Goal: Information Seeking & Learning: Learn about a topic

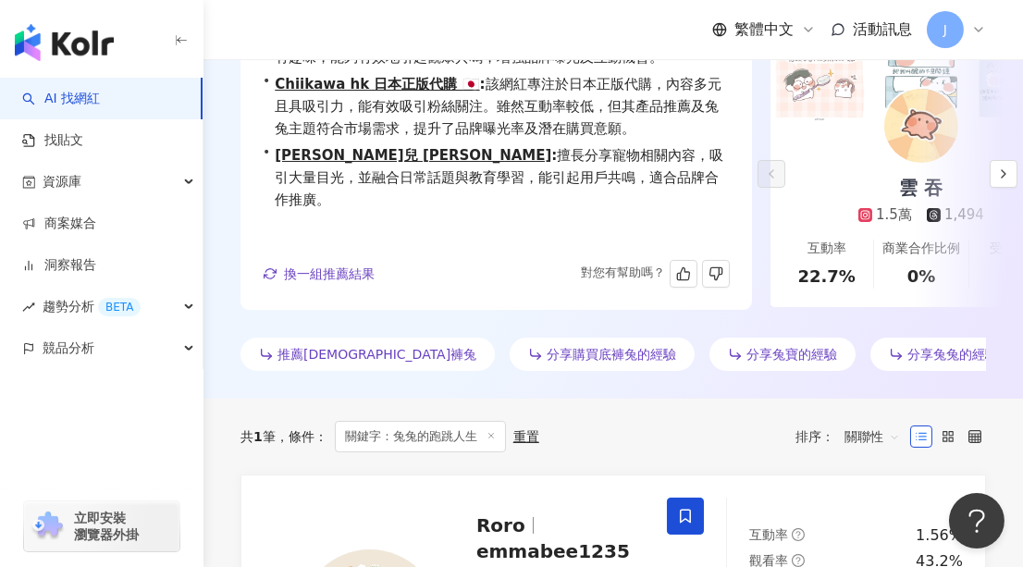
scroll to position [336, 0]
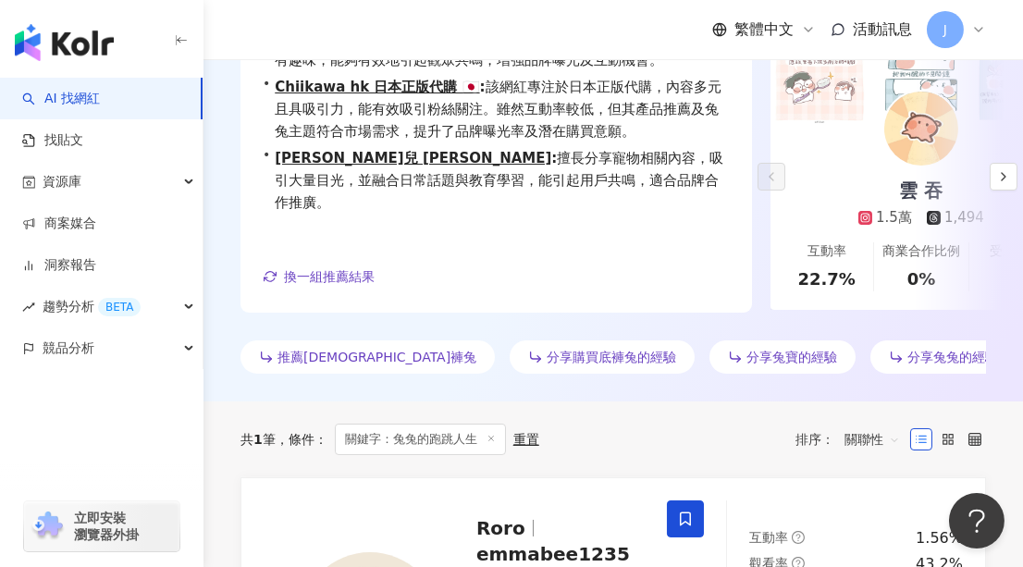
click at [492, 434] on icon at bounding box center [491, 438] width 9 height 9
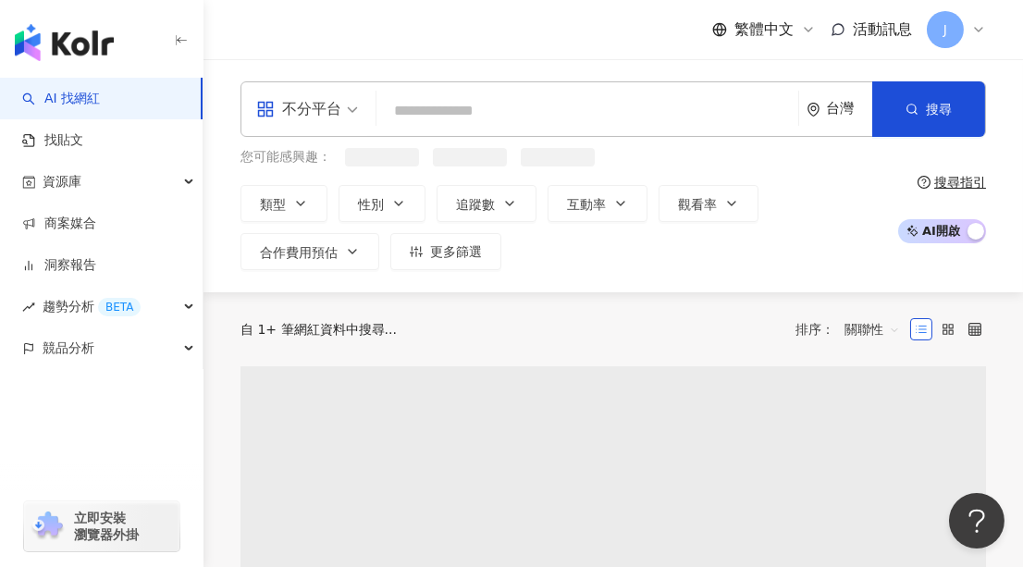
click at [461, 100] on input "search" at bounding box center [587, 110] width 407 height 35
paste input "**"
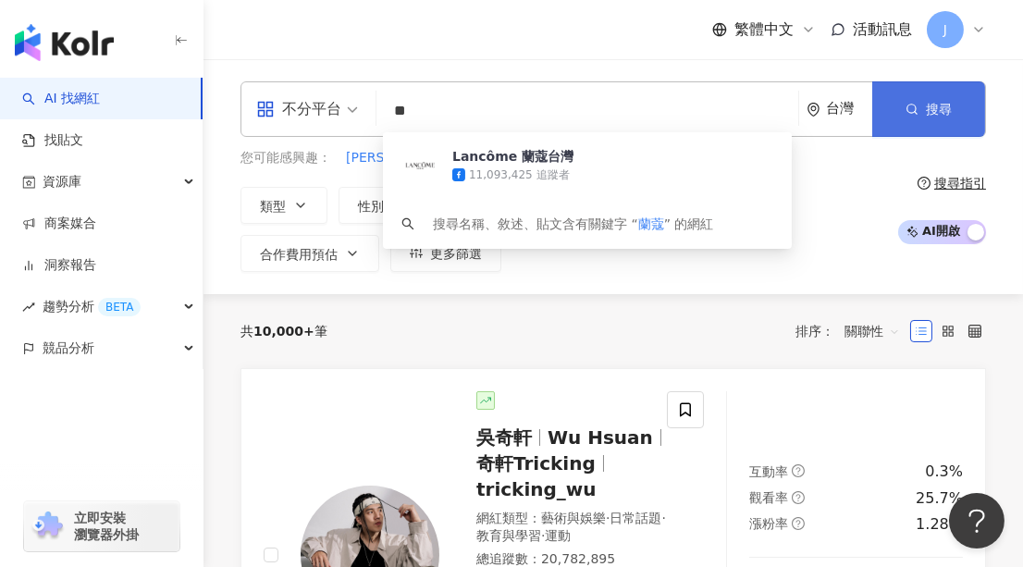
click at [895, 104] on button "搜尋" at bounding box center [928, 108] width 113 height 55
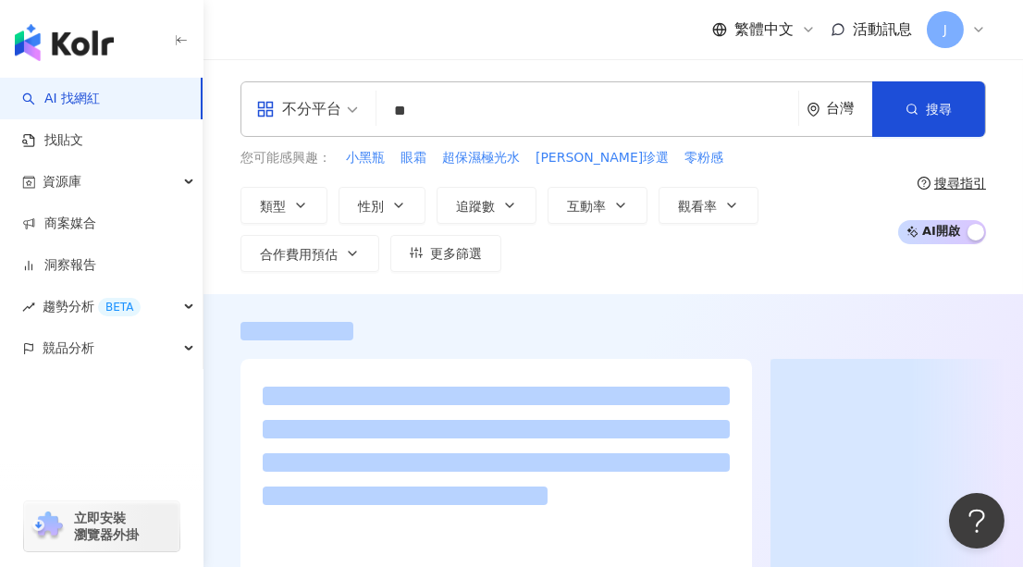
click at [450, 122] on input "**" at bounding box center [587, 110] width 407 height 35
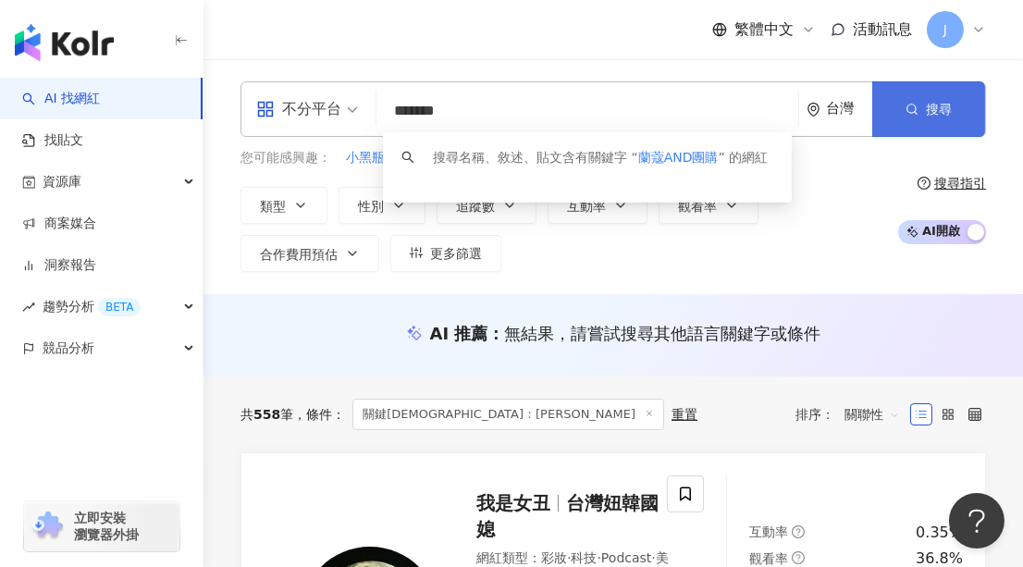
type input "*******"
click at [928, 89] on button "搜尋" at bounding box center [928, 108] width 113 height 55
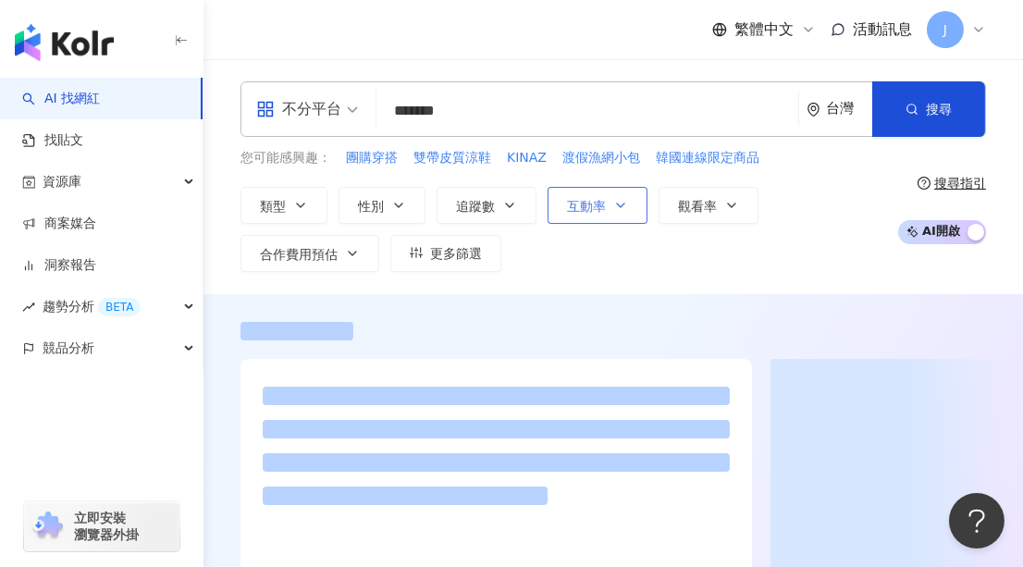
click at [581, 215] on button "互動率" at bounding box center [598, 205] width 100 height 37
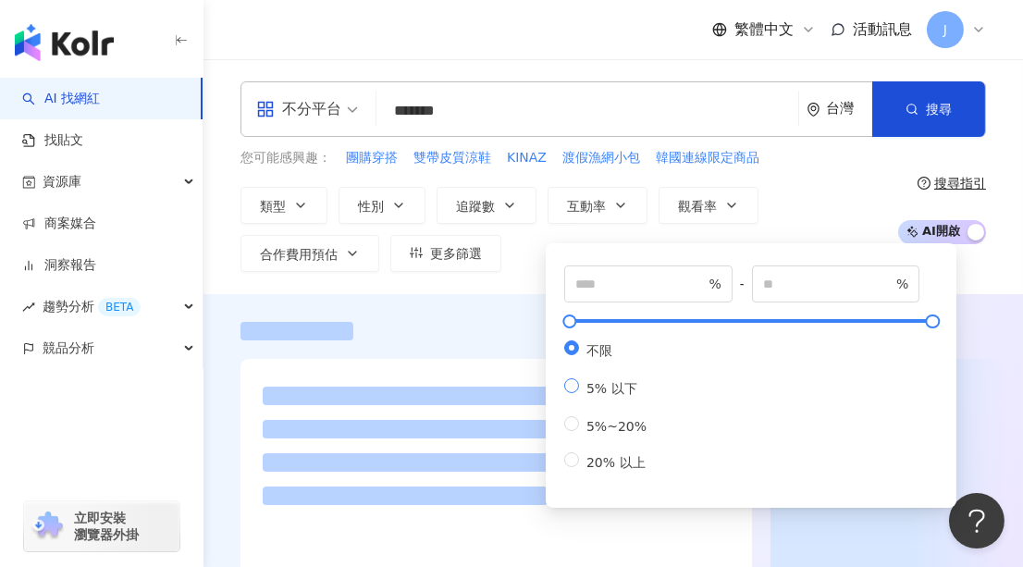
click at [610, 396] on span "5% 以下" at bounding box center [612, 388] width 66 height 15
type input "*"
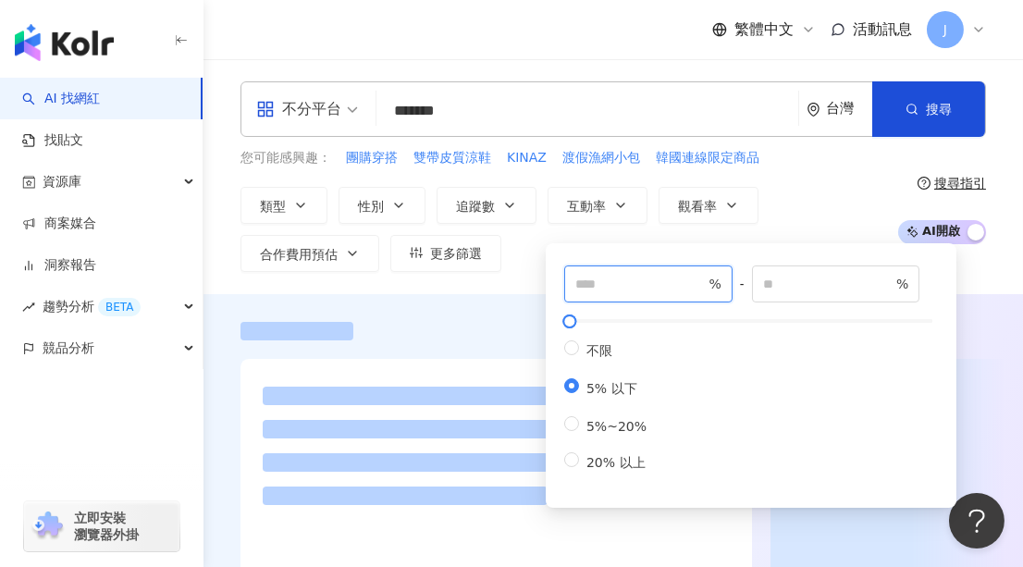
click at [627, 290] on input "number" at bounding box center [639, 284] width 129 height 20
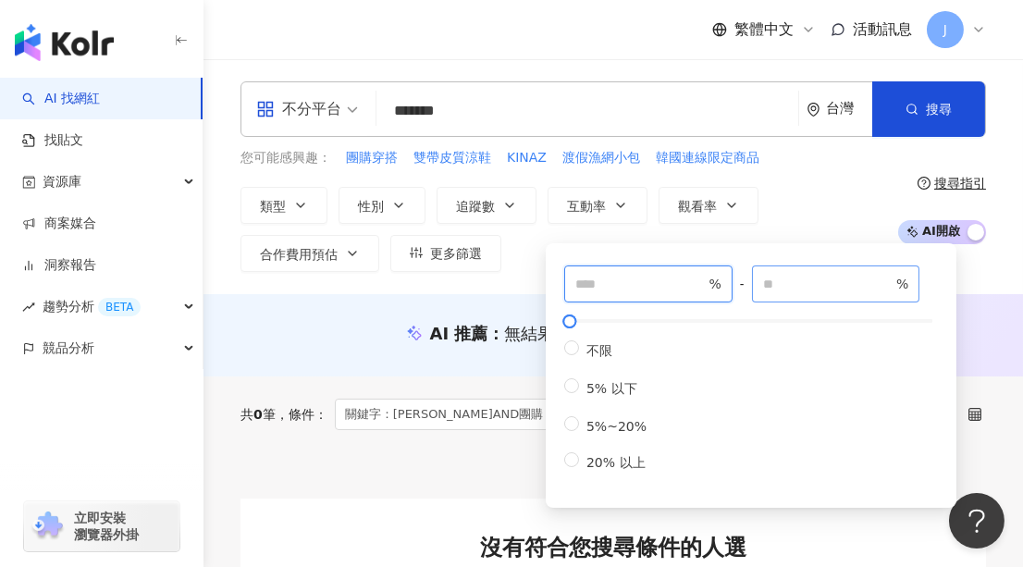
type input "*"
drag, startPoint x: 763, startPoint y: 286, endPoint x: 732, endPoint y: 288, distance: 31.5
click at [732, 288] on div "* % - * % 不限 5% 以下 5%~20% 20% 以上" at bounding box center [751, 368] width 374 height 207
type input "***"
click at [815, 210] on div "類型 性別 追蹤數 互動率 觀看率 合作費用預估 更多篩選 * % - *** % 不限 5% 以下 5%~20% 20% 以上" at bounding box center [563, 229] width 647 height 85
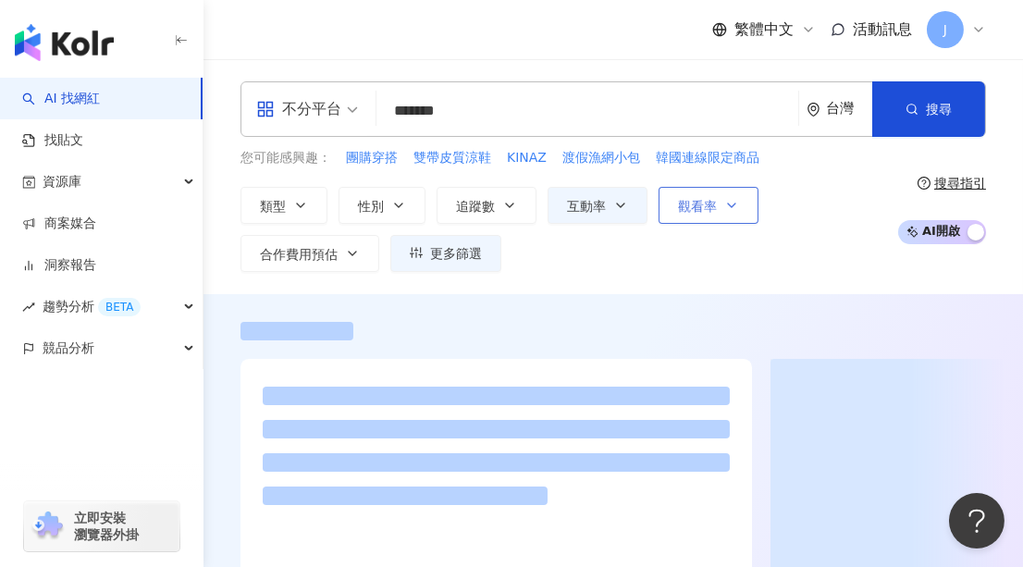
click at [694, 210] on span "觀看率" at bounding box center [697, 206] width 39 height 15
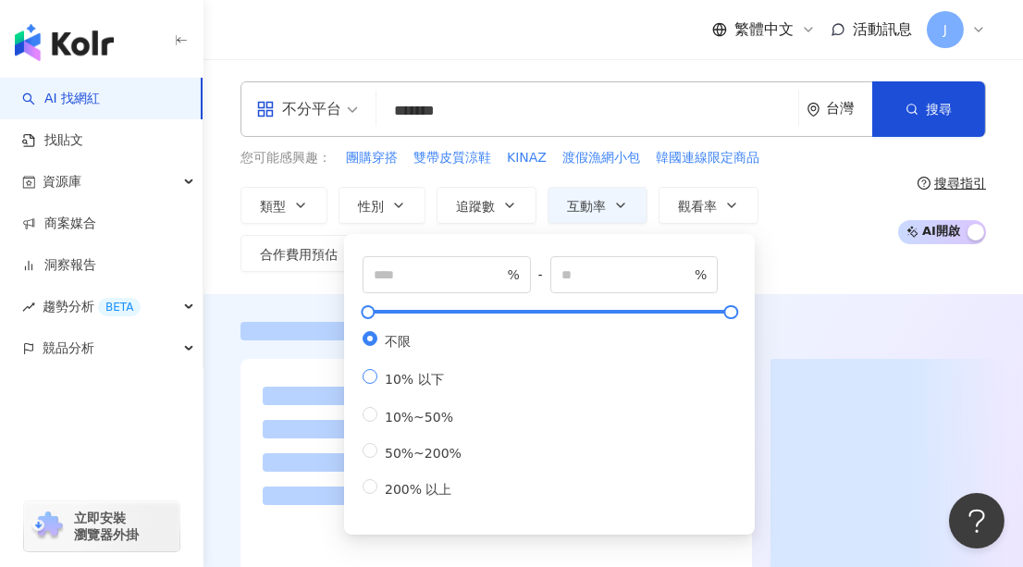
click at [416, 387] on span "10% 以下" at bounding box center [414, 379] width 74 height 15
type input "**"
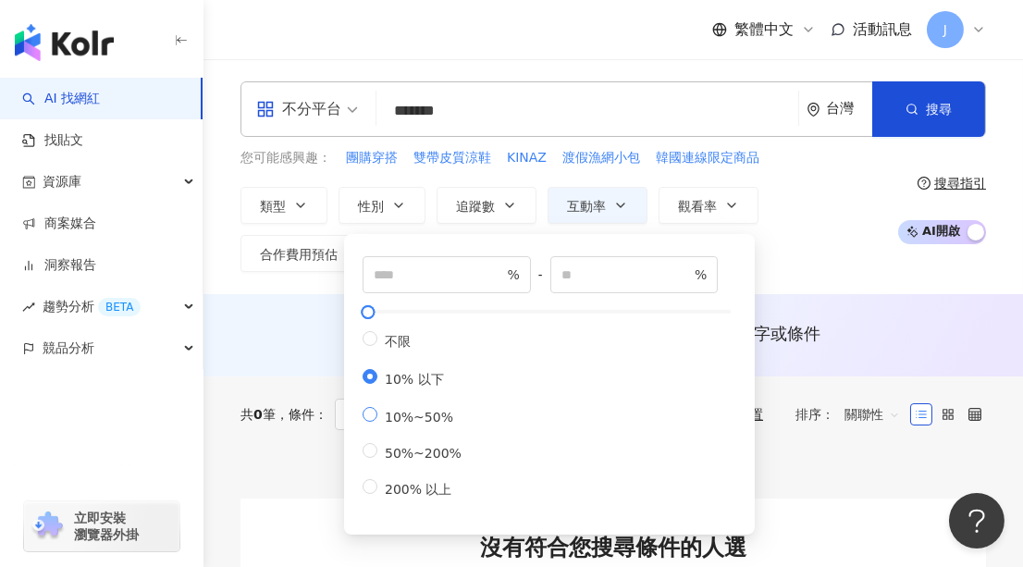
click at [398, 425] on span "10%~50%" at bounding box center [418, 417] width 83 height 15
drag, startPoint x: 398, startPoint y: 431, endPoint x: 361, endPoint y: 428, distance: 37.1
click at [360, 432] on div "% - ** % 不限 10% 以下 10%~50% 50%~200% 200% 以上" at bounding box center [549, 384] width 388 height 278
type input "**"
drag, startPoint x: 533, startPoint y: 287, endPoint x: 517, endPoint y: 287, distance: 15.7
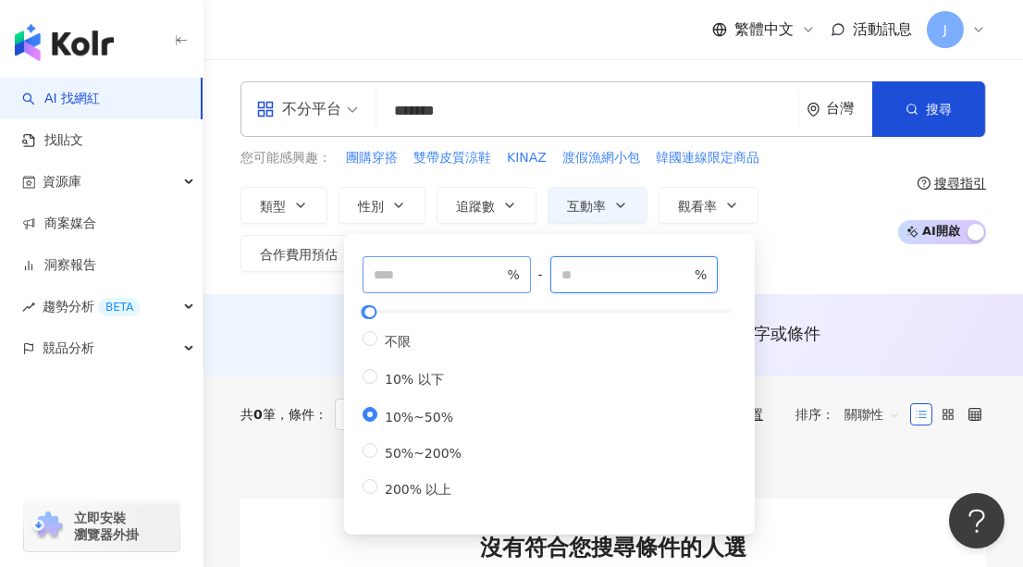
click at [517, 287] on div "** % - ** % 不限 10% 以下 10%~50% 50%~200% 200% 以上" at bounding box center [550, 377] width 374 height 243
type input "****"
click at [836, 247] on div "類型 性別 追蹤數 互動率 觀看率 合作費用預估 更多篩選 * % - *** % 不限 5% 以下 5%~20% 20% 以上 ** % - **** % …" at bounding box center [563, 229] width 647 height 85
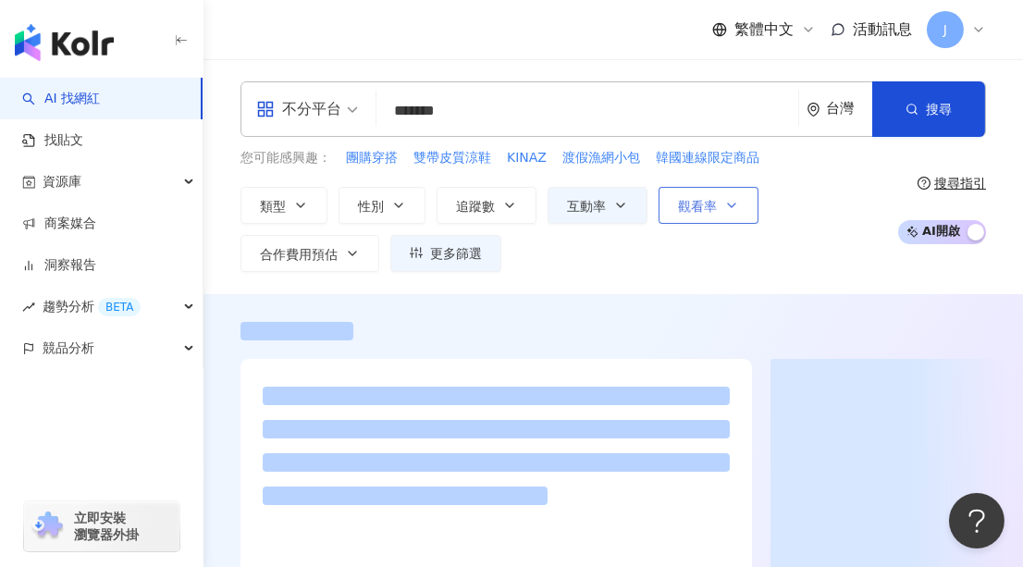
click at [726, 217] on button "觀看率" at bounding box center [709, 205] width 100 height 37
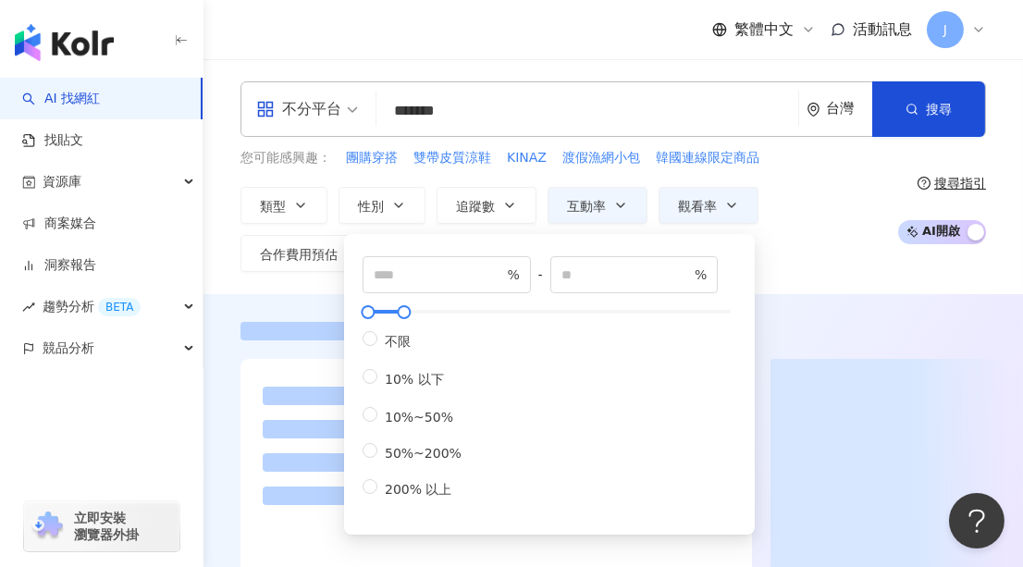
click at [829, 213] on div "類型 性別 追蹤數 互動率 觀看率 合作費用預估 更多篩選 * % - *** % 不限 5% 以下 5%~20% 20% 以上 ** % - **** % …" at bounding box center [563, 229] width 647 height 85
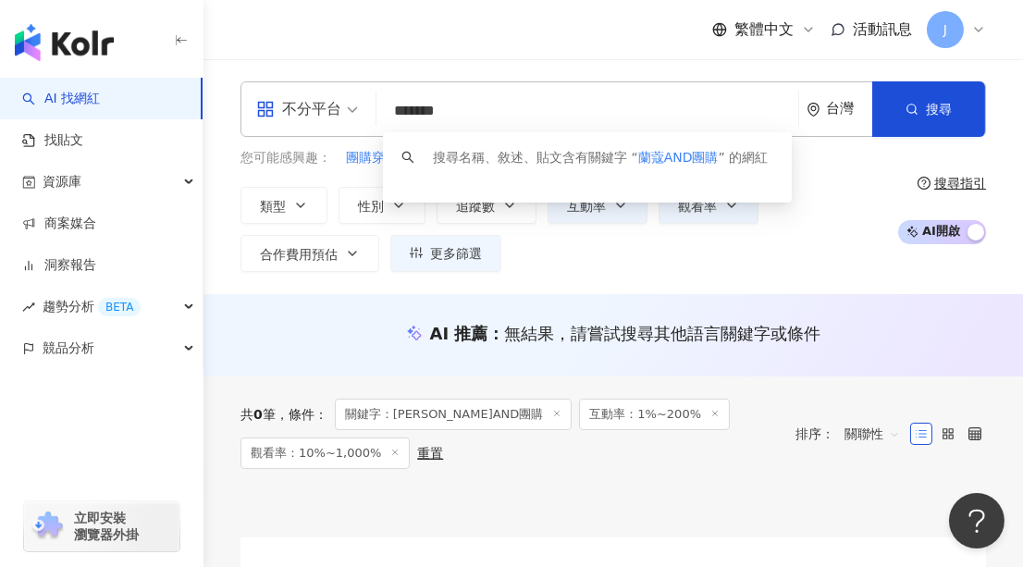
drag, startPoint x: 418, startPoint y: 106, endPoint x: 560, endPoint y: 105, distance: 141.5
click at [560, 105] on input "*******" at bounding box center [587, 110] width 407 height 35
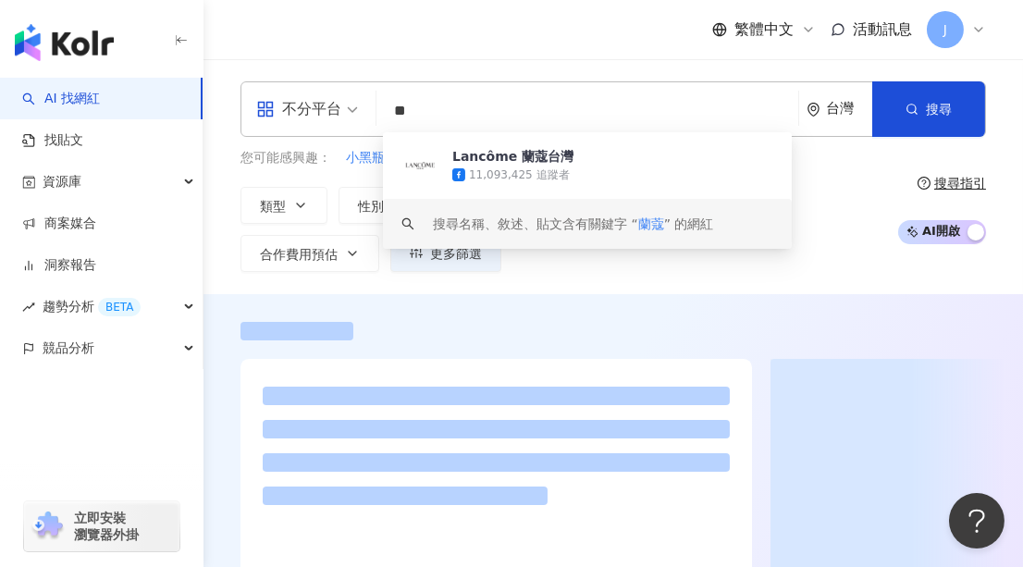
type input "**"
click at [847, 236] on div "類型 性別 追蹤數 互動率 觀看率 合作費用預估 更多篩選 * % - *** % 不限 5% 以下 5%~20% 20% 以上 ** % - **** % …" at bounding box center [563, 229] width 647 height 85
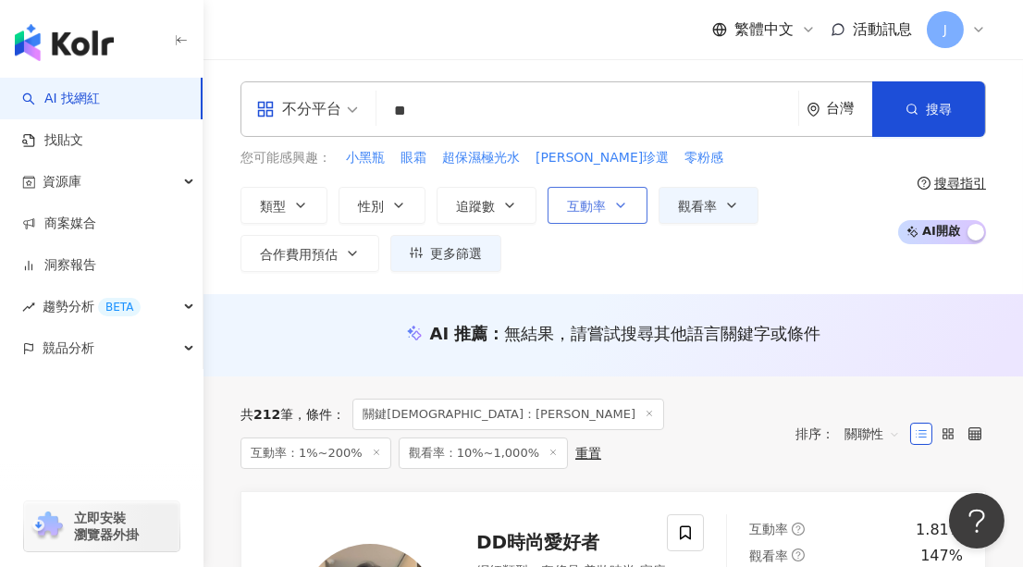
click at [595, 207] on span "互動率" at bounding box center [586, 206] width 39 height 15
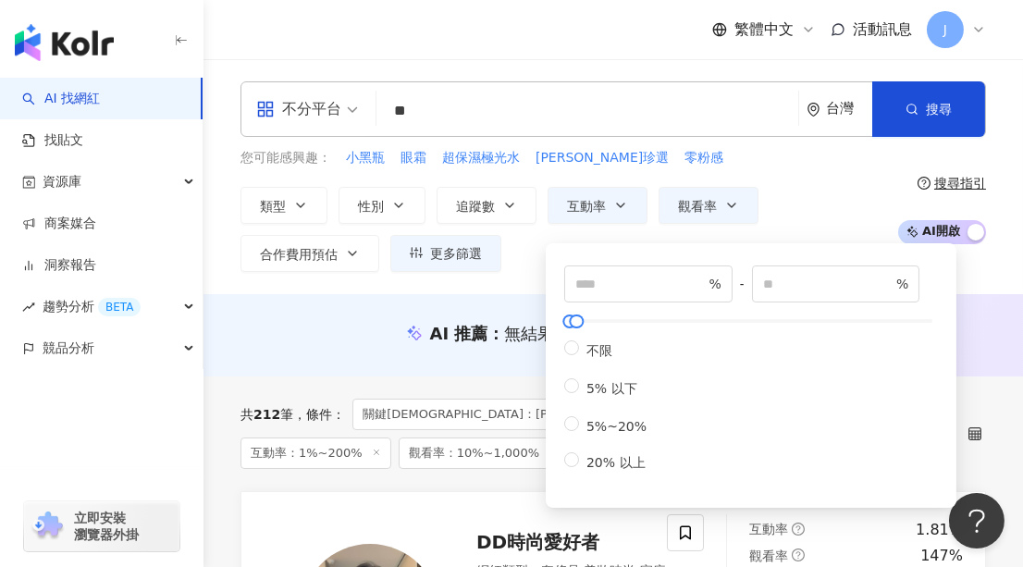
click at [833, 209] on div "類型 性別 追蹤數 互動率 觀看率 合作費用預估 更多篩選 * % - *** % 不限 5% 以下 5%~20% 20% 以上 ** % - **** % …" at bounding box center [563, 229] width 647 height 85
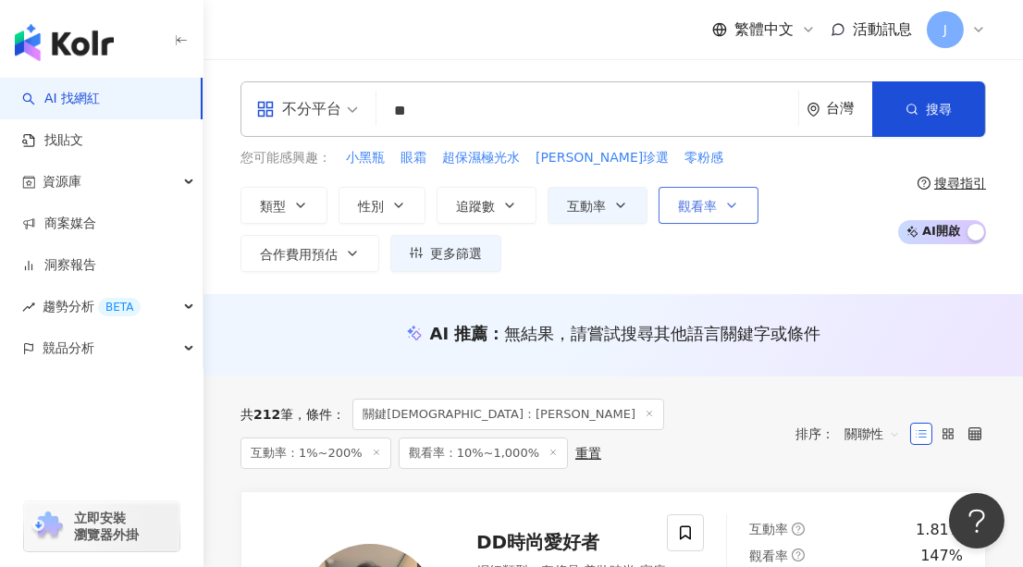
click at [678, 201] on span "觀看率" at bounding box center [697, 206] width 39 height 15
click at [814, 231] on div "類型 性別 追蹤數 互動率 觀看率 合作費用預估 更多篩選 * % - *** % 不限 5% 以下 5%~20% 20% 以上 ** % - **** % …" at bounding box center [563, 229] width 647 height 85
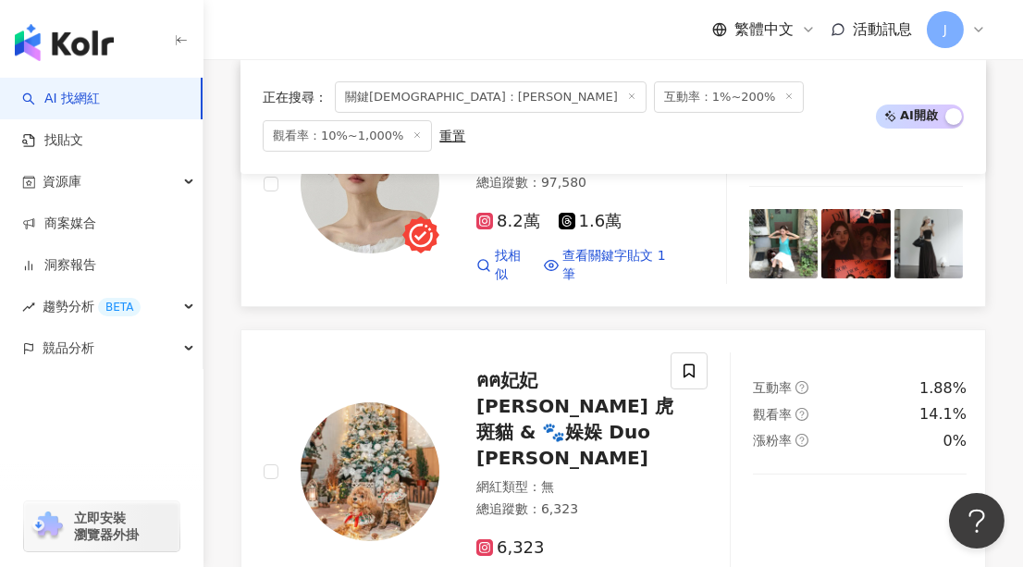
scroll to position [588, 0]
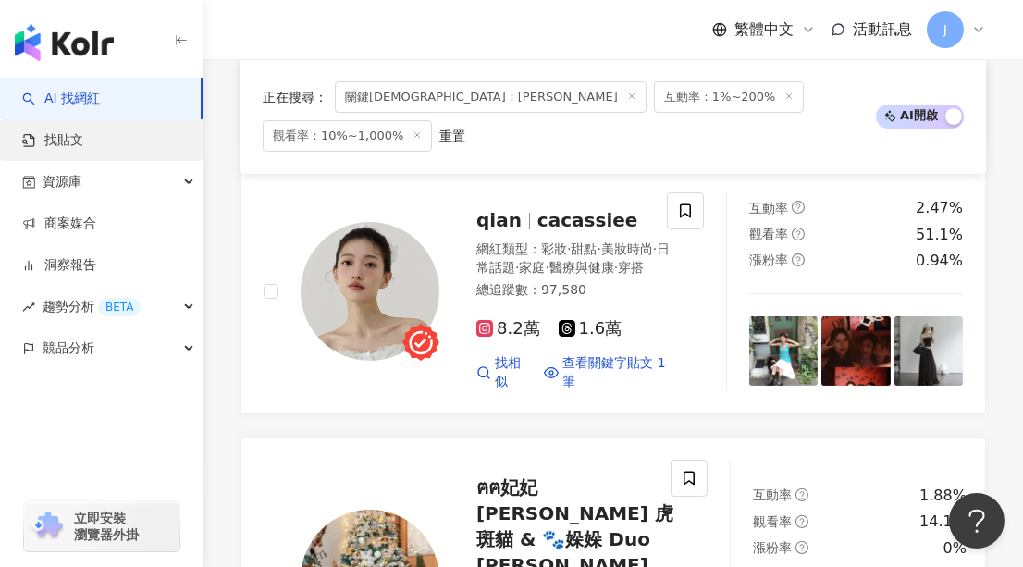
click at [83, 139] on link "找貼文" at bounding box center [52, 140] width 61 height 18
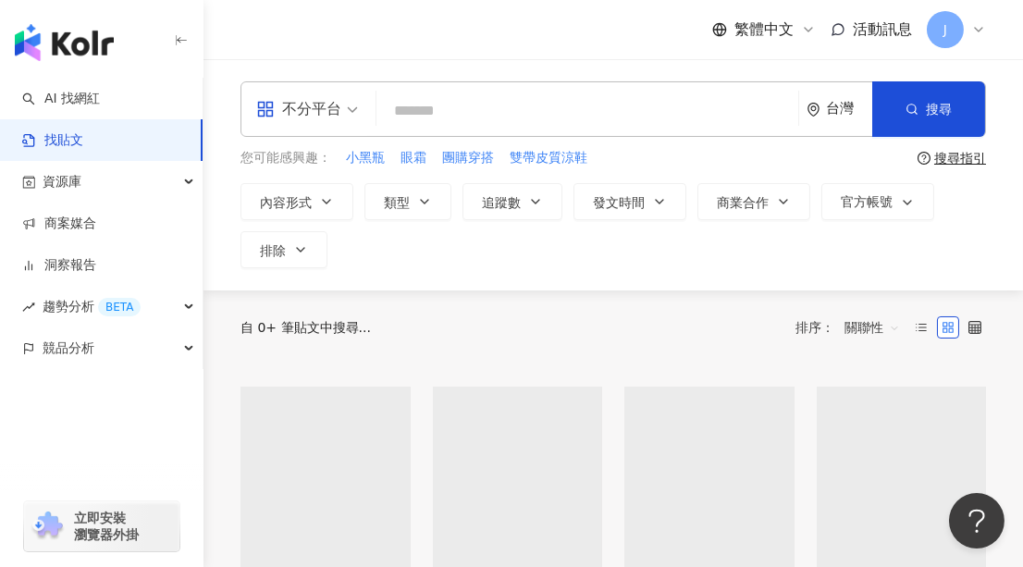
click at [471, 112] on input "search" at bounding box center [587, 111] width 407 height 40
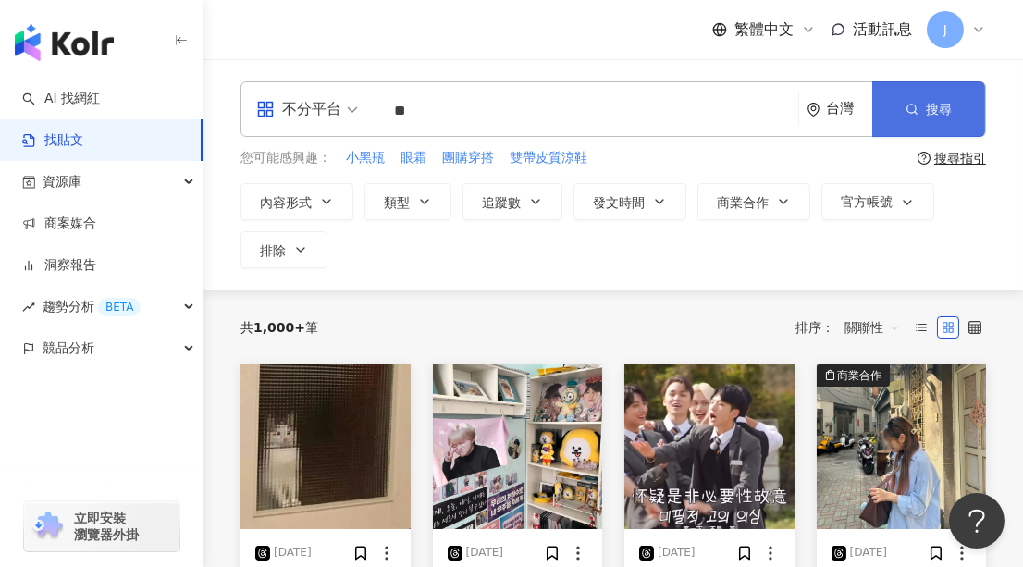
type input "**"
click at [944, 91] on button "搜尋" at bounding box center [928, 108] width 113 height 55
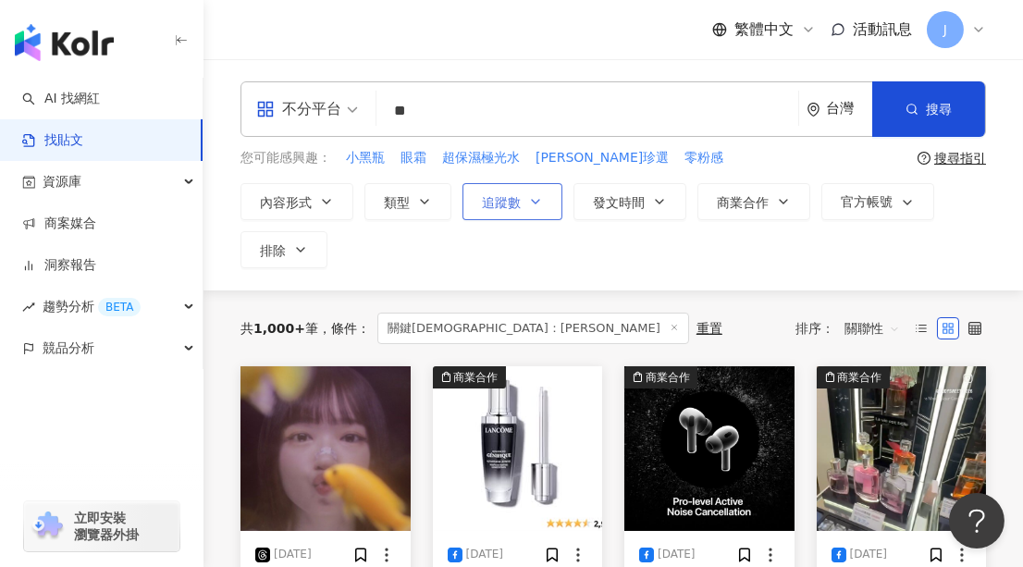
click at [489, 212] on button "追蹤數" at bounding box center [512, 201] width 100 height 37
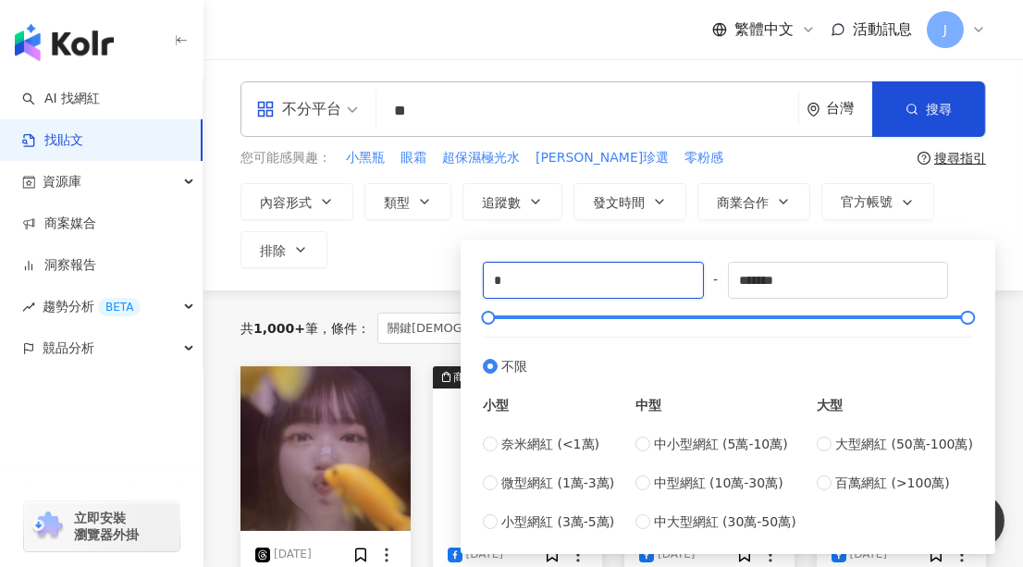
drag, startPoint x: 518, startPoint y: 286, endPoint x: 442, endPoint y: 280, distance: 76.0
click at [442, 280] on div "不分平台 ** 台灣 搜尋 您可能感興趣： 小黑瓶 眼霜 超保濕極光水 寶拉珍選 零粉感 搜尋指引 內容形式 類型 追蹤數 發文時間 商業合作 官方帳號 排除…" at bounding box center [613, 174] width 820 height 231
type input "*"
type input "****"
click at [410, 266] on div "內容形式 類型 追蹤數 發文時間 商業合作 官方帳號 排除 **** - ******* 不限 小型 奈米網紅 (<1萬) 微型網紅 (1萬-3萬) 小型網紅…" at bounding box center [613, 225] width 746 height 85
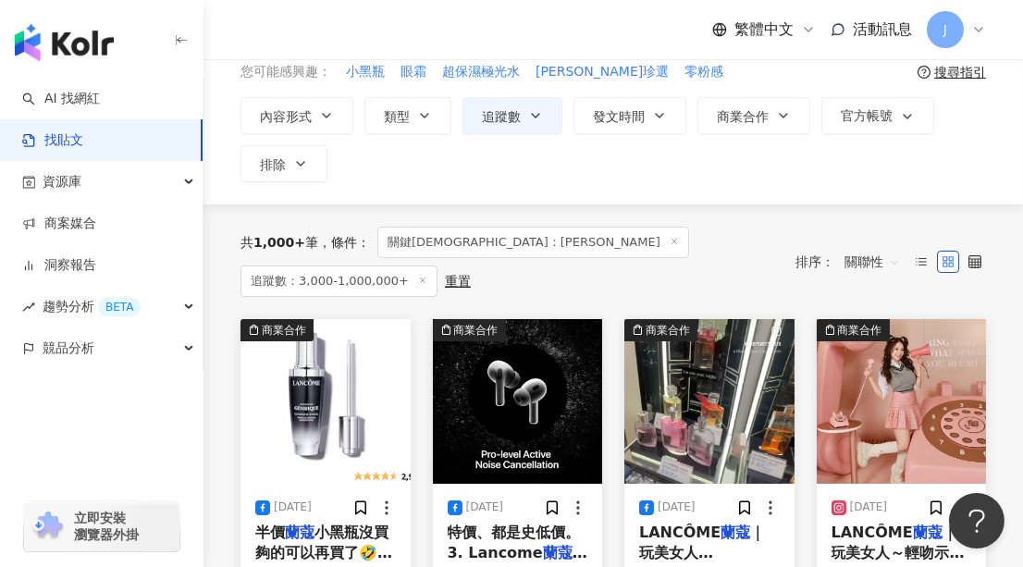
scroll to position [167, 0]
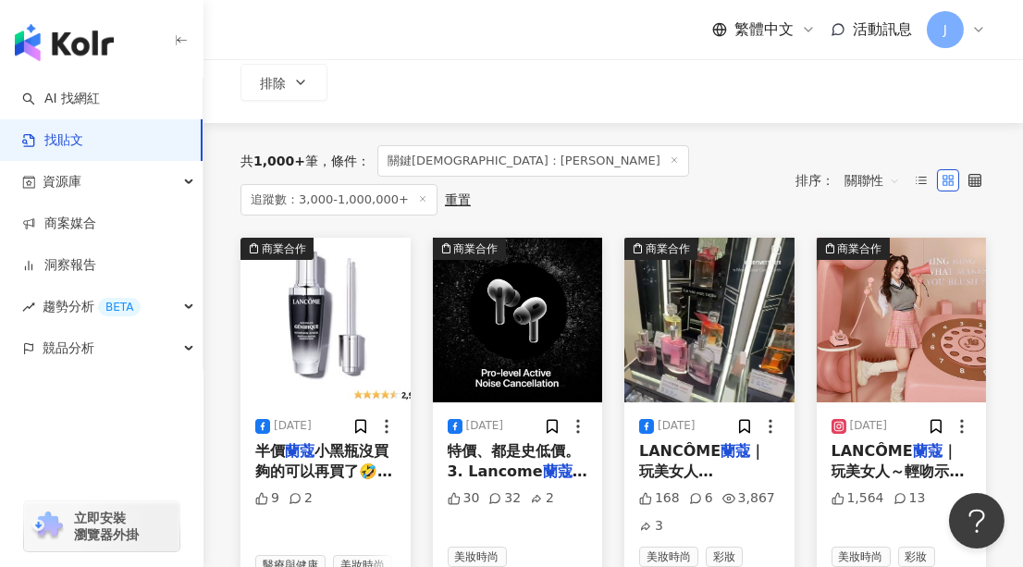
click at [667, 263] on img "button" at bounding box center [709, 320] width 170 height 165
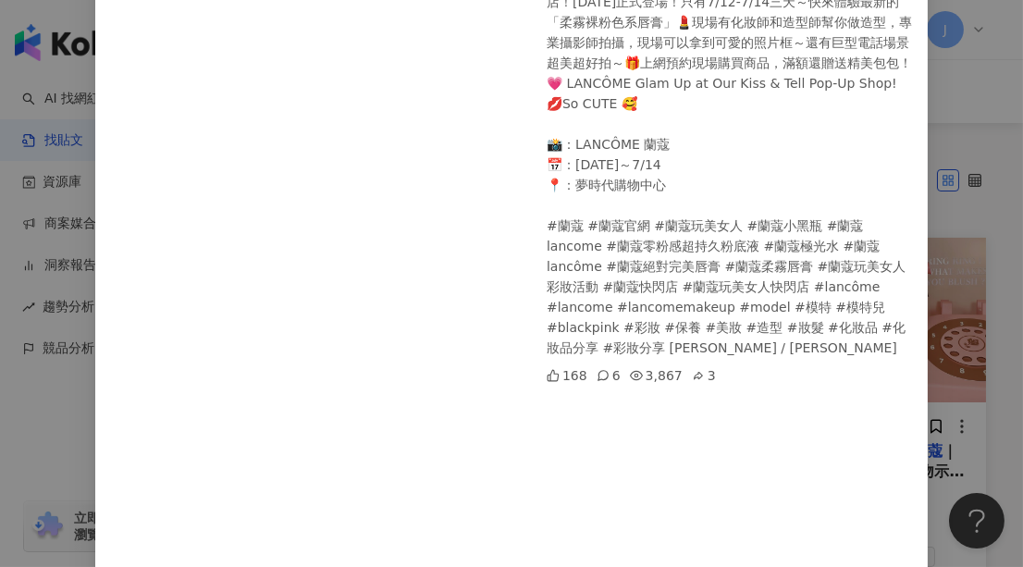
scroll to position [0, 0]
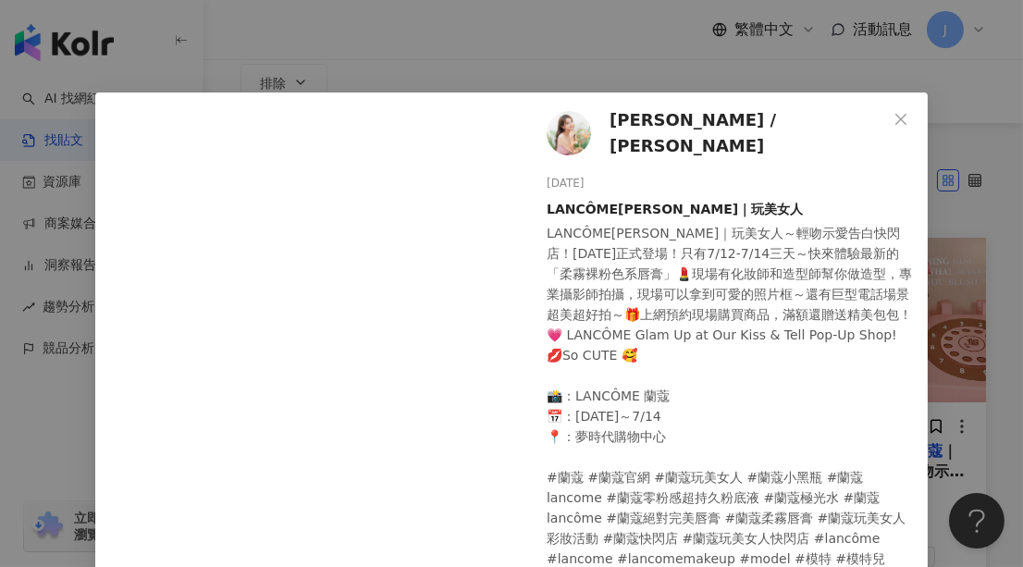
click at [654, 120] on span "小悠 / Judy" at bounding box center [748, 133] width 277 height 53
click at [905, 108] on button "Close" at bounding box center [900, 119] width 37 height 37
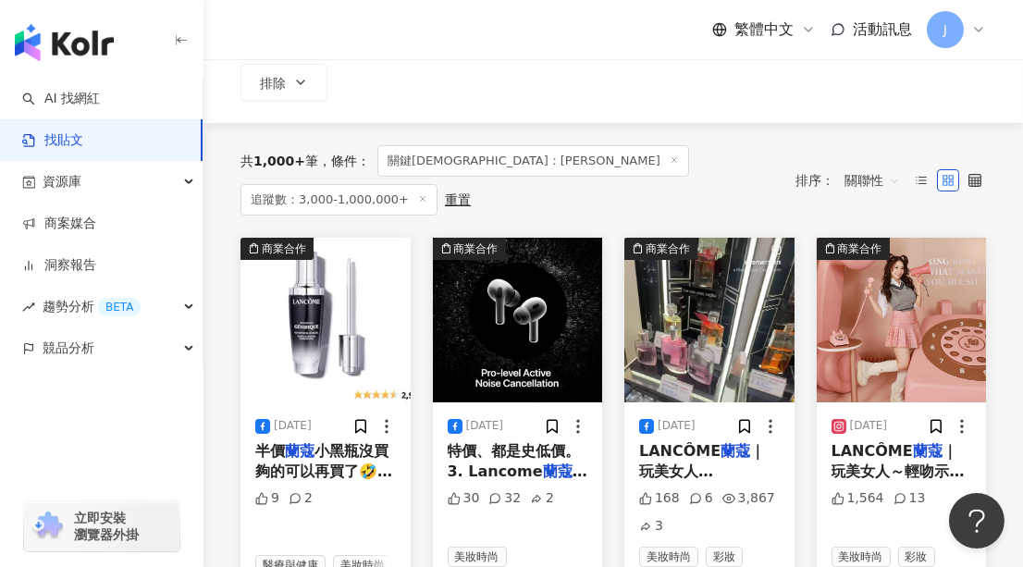
click at [907, 302] on img "button" at bounding box center [902, 320] width 170 height 165
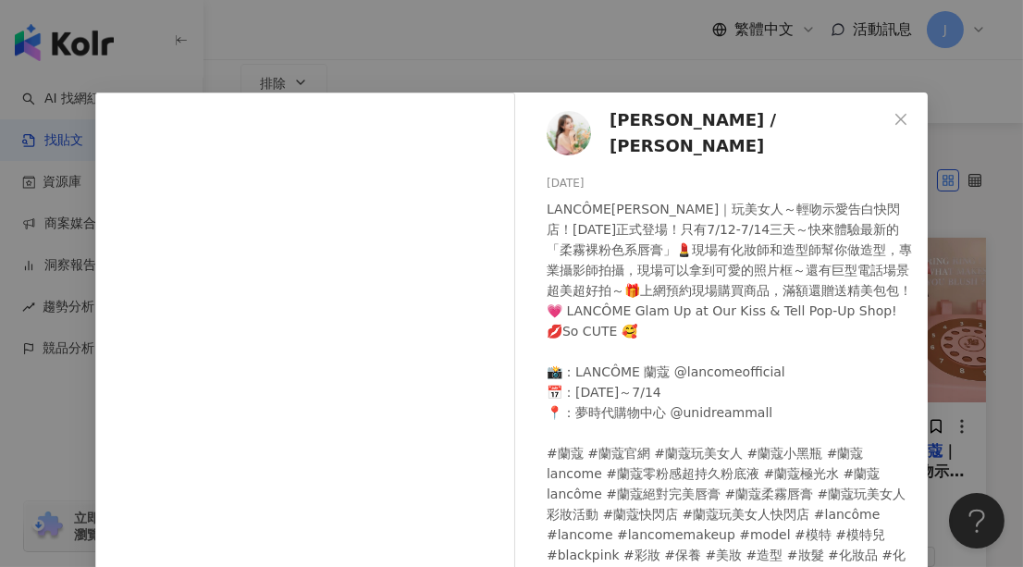
click at [894, 126] on button "Close" at bounding box center [900, 119] width 37 height 37
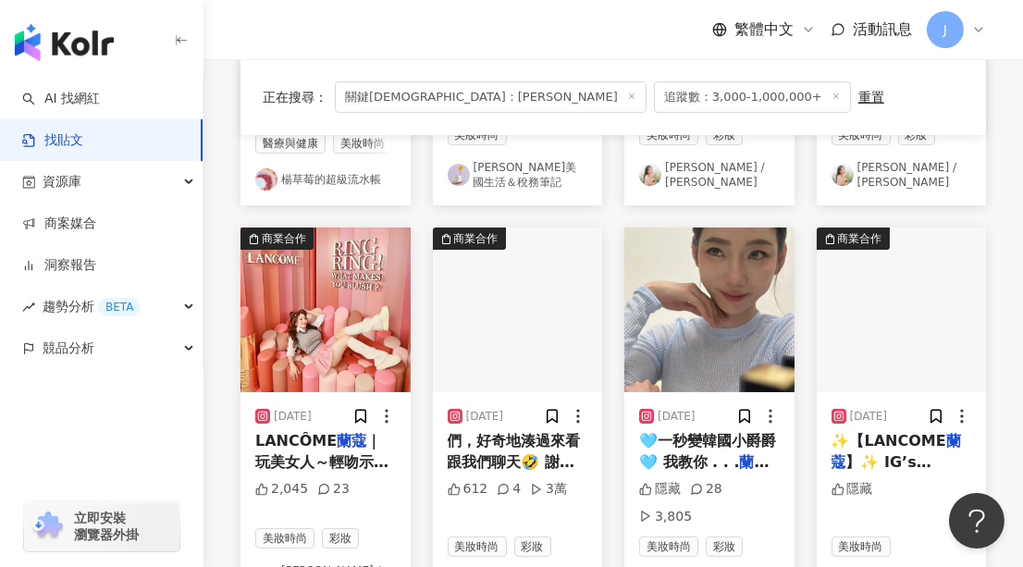
scroll to position [588, 0]
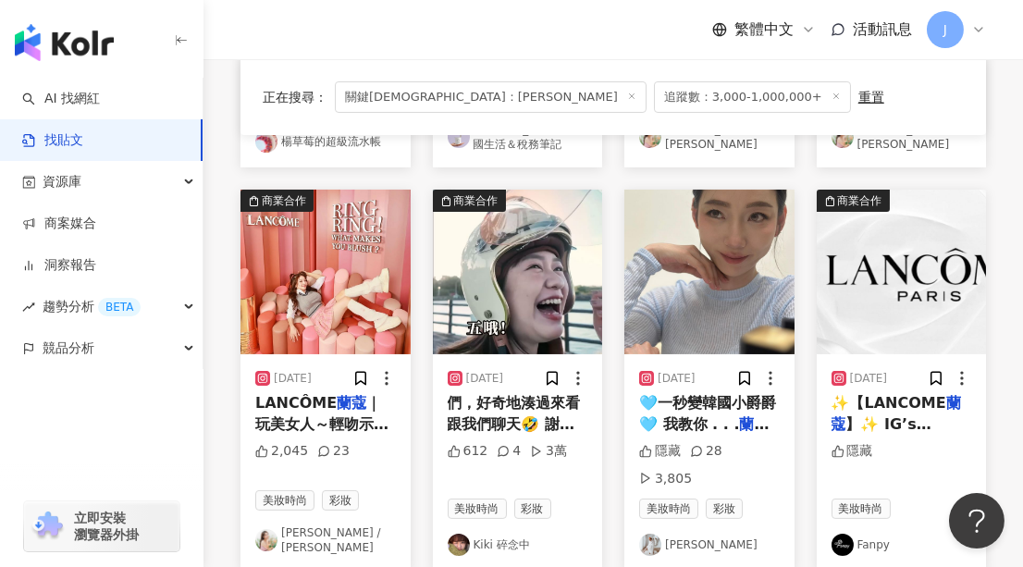
click at [505, 270] on img "button" at bounding box center [518, 272] width 170 height 165
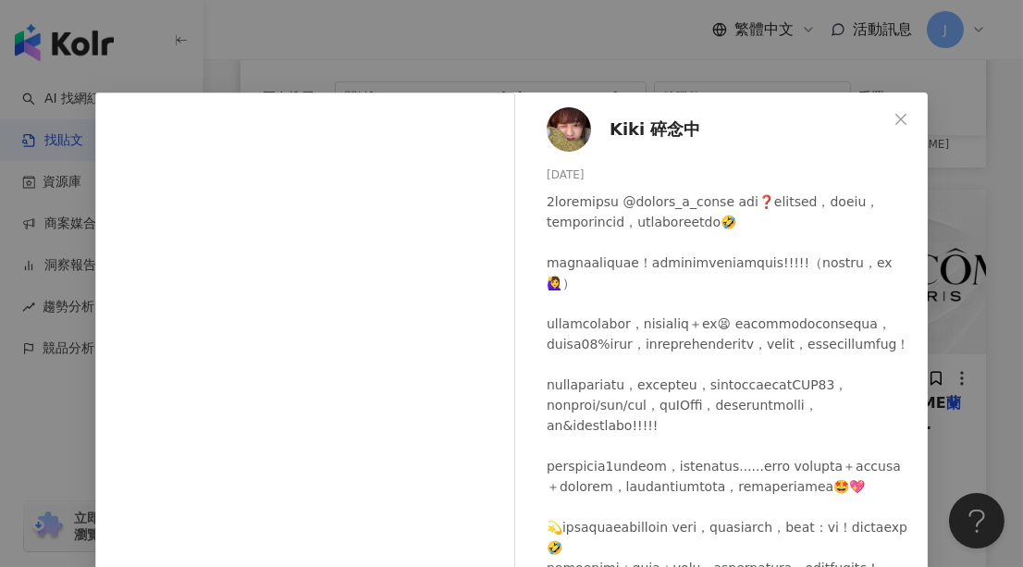
click at [618, 127] on span "Kiki 碎念中" at bounding box center [656, 130] width 92 height 26
click at [875, 107] on div "Kiki 碎念中 2024/10/29 612 4 3萬" at bounding box center [725, 332] width 403 height 481
click at [894, 112] on icon "close" at bounding box center [901, 119] width 15 height 15
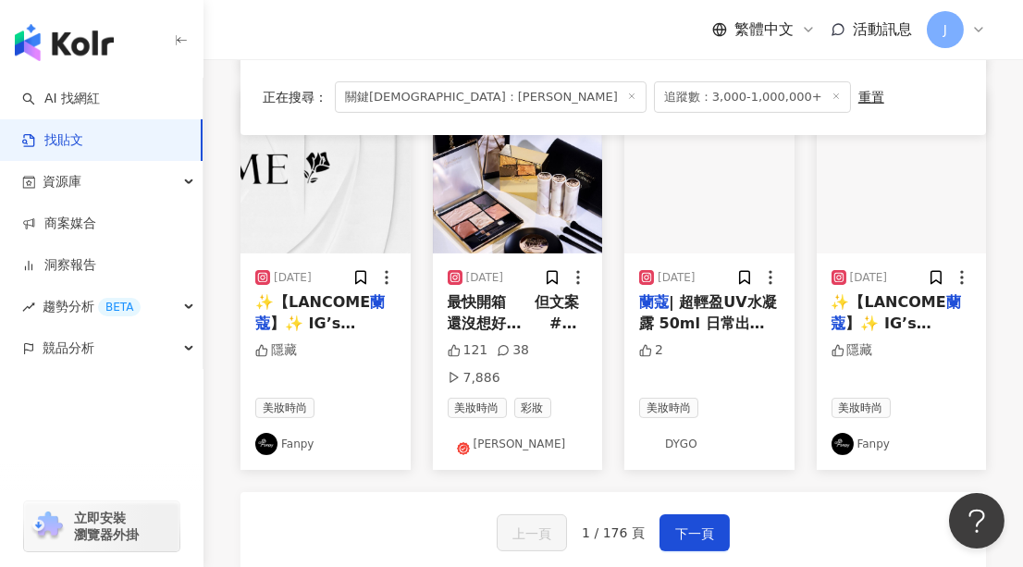
scroll to position [1008, 0]
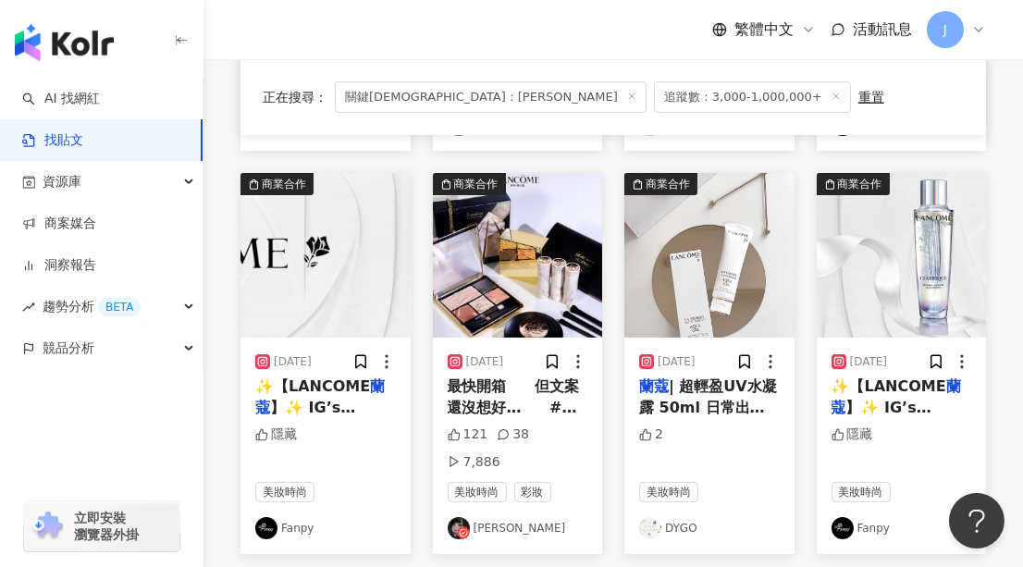
click at [502, 227] on img "button" at bounding box center [518, 255] width 170 height 165
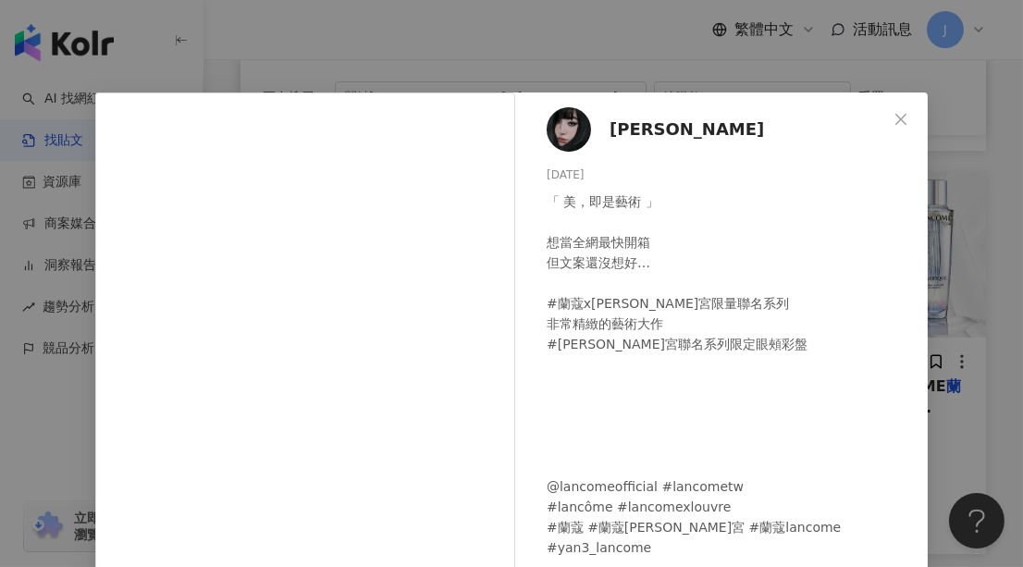
click at [894, 117] on icon "close" at bounding box center [901, 119] width 15 height 15
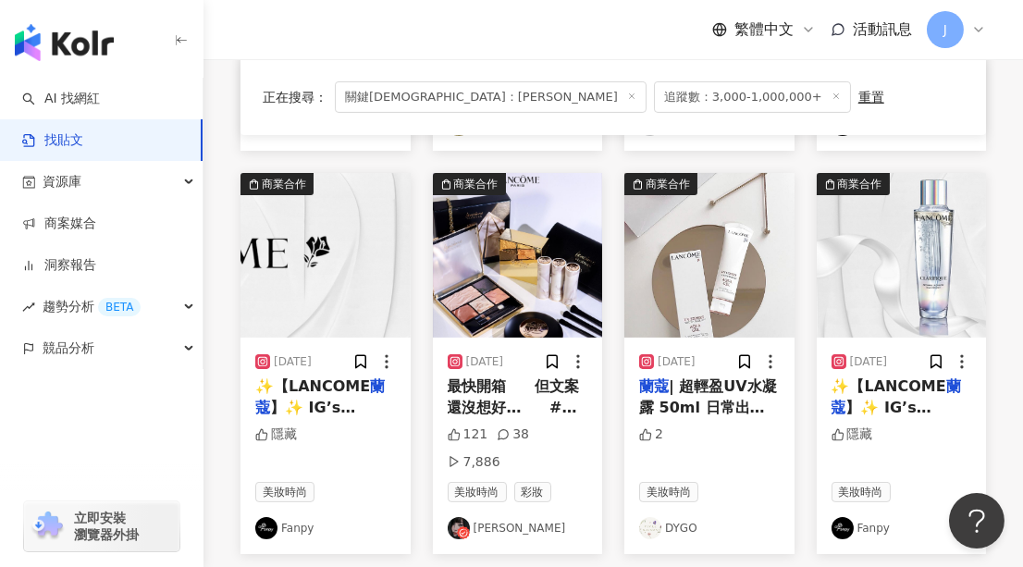
scroll to position [1177, 0]
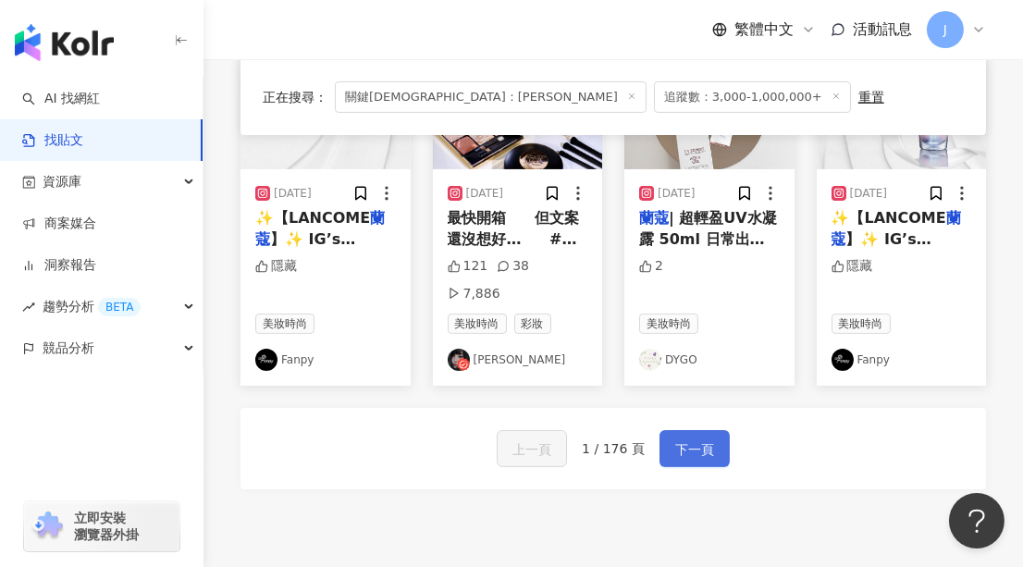
click at [690, 438] on span "下一頁" at bounding box center [694, 449] width 39 height 22
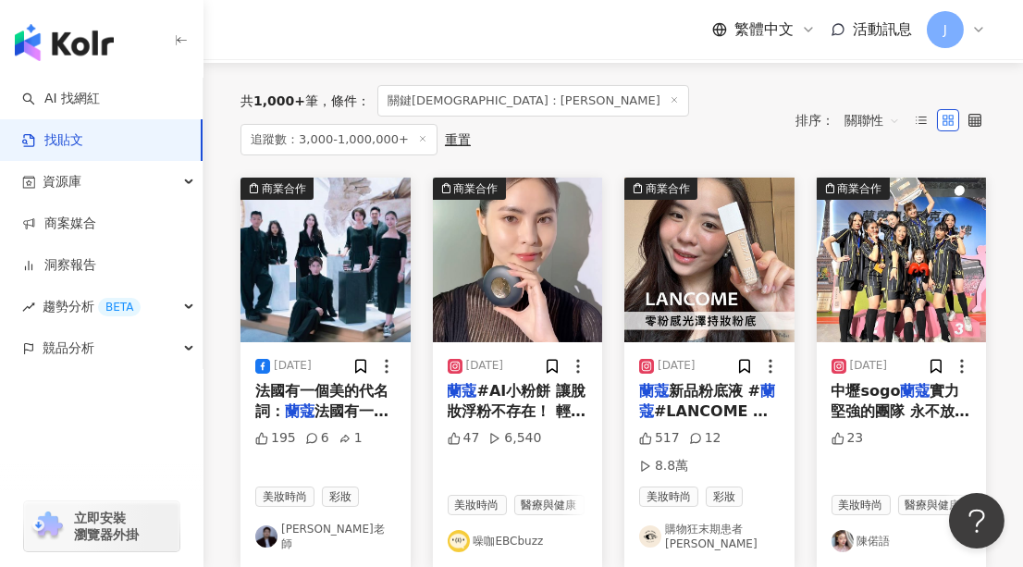
scroll to position [167, 0]
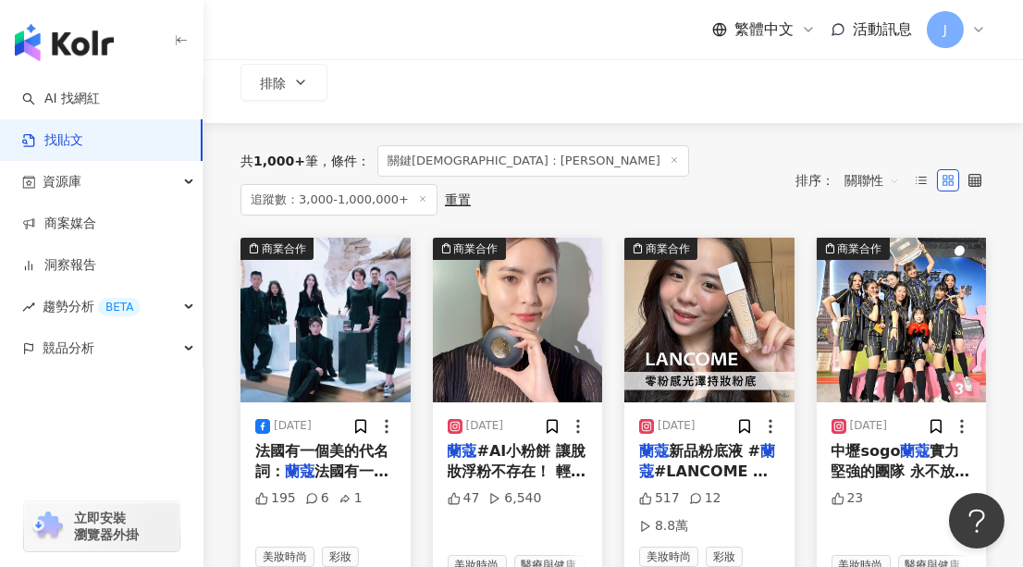
click at [304, 311] on img "button" at bounding box center [325, 320] width 170 height 165
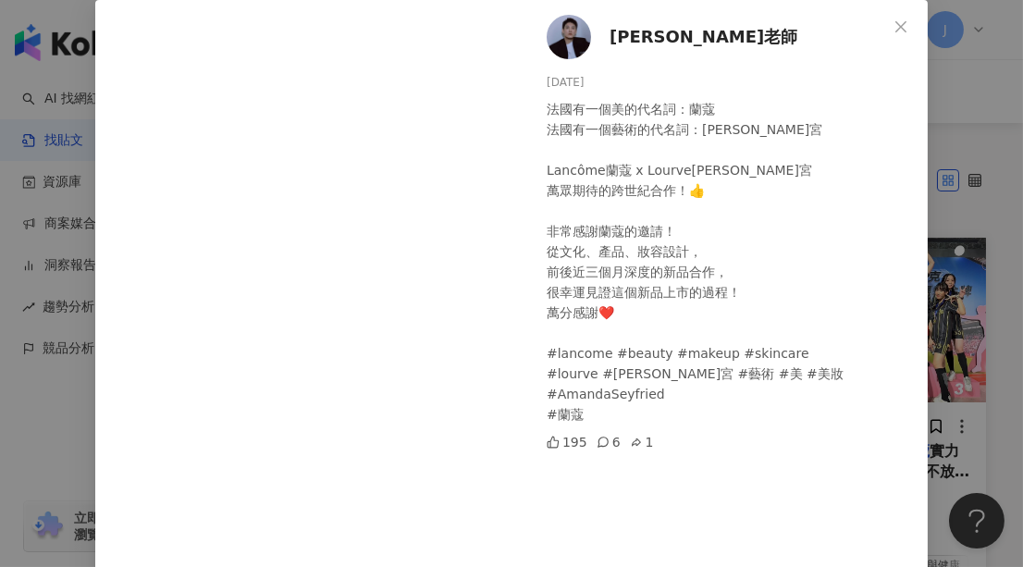
scroll to position [0, 0]
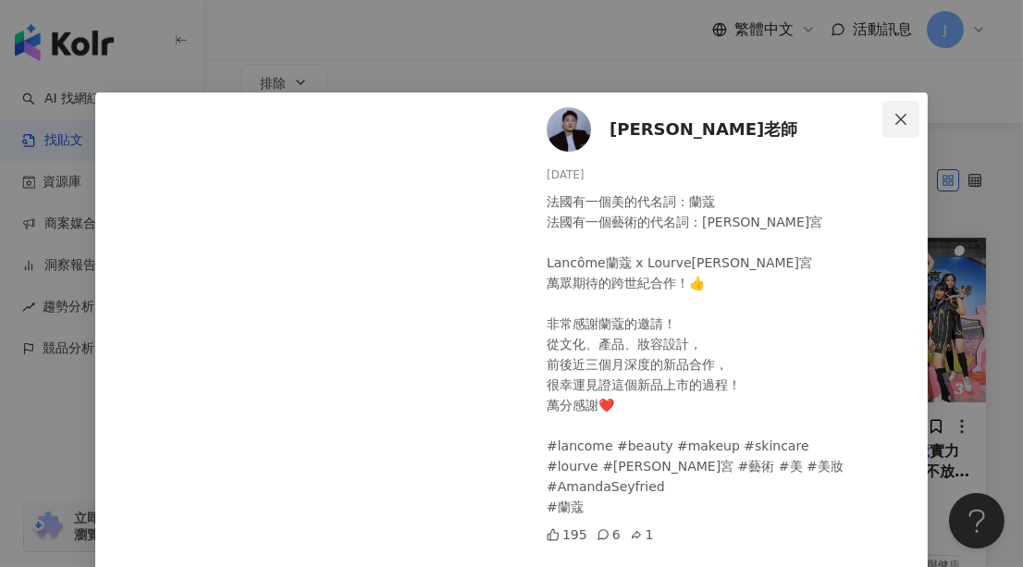
click at [894, 114] on icon "close" at bounding box center [901, 119] width 15 height 15
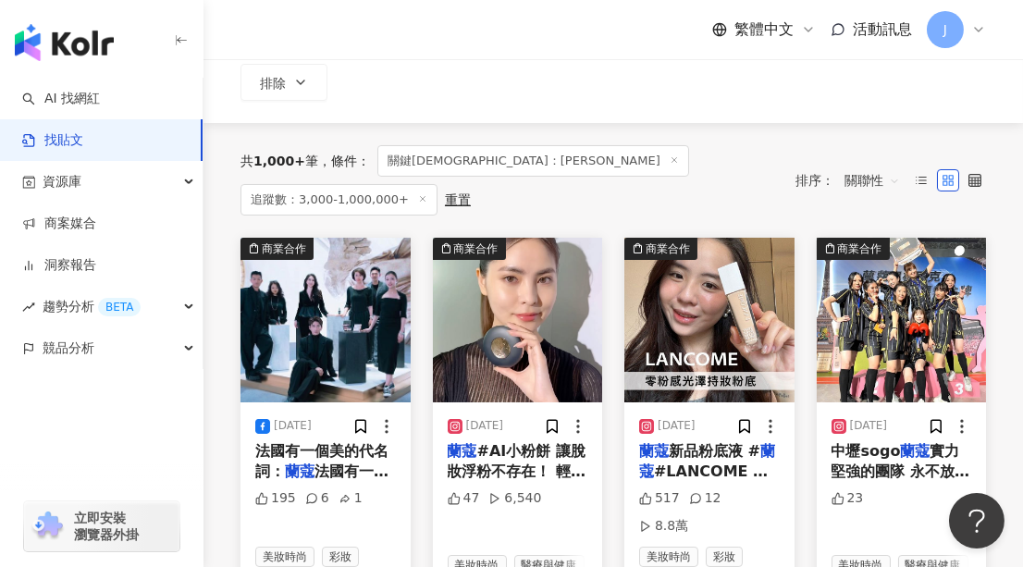
click at [707, 257] on img "button" at bounding box center [709, 320] width 170 height 165
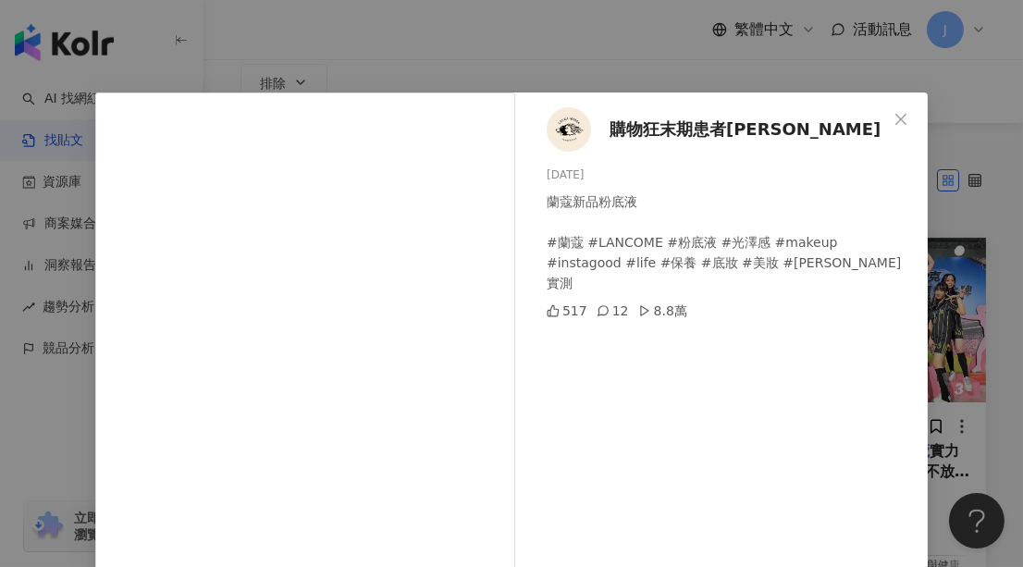
click at [694, 123] on span "購物狂末期患者Laura" at bounding box center [745, 130] width 271 height 26
click at [898, 118] on icon "close" at bounding box center [901, 119] width 15 height 15
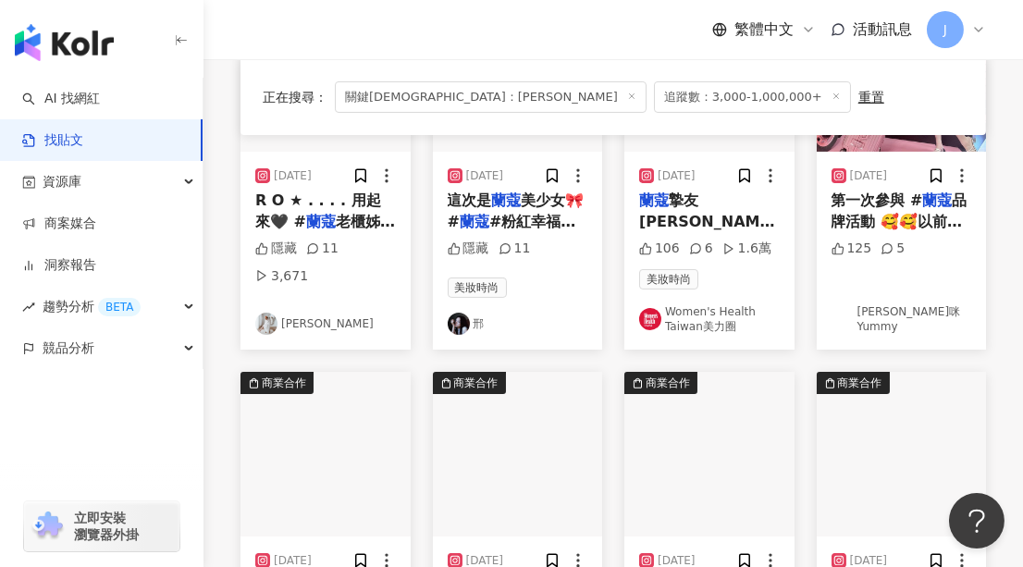
scroll to position [672, 0]
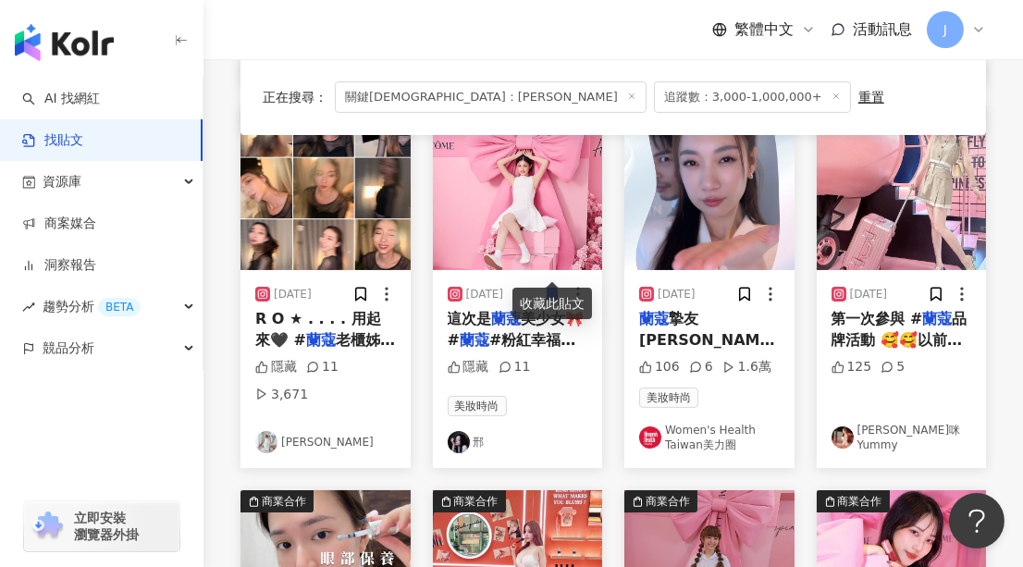
click at [887, 215] on img "button" at bounding box center [902, 187] width 170 height 165
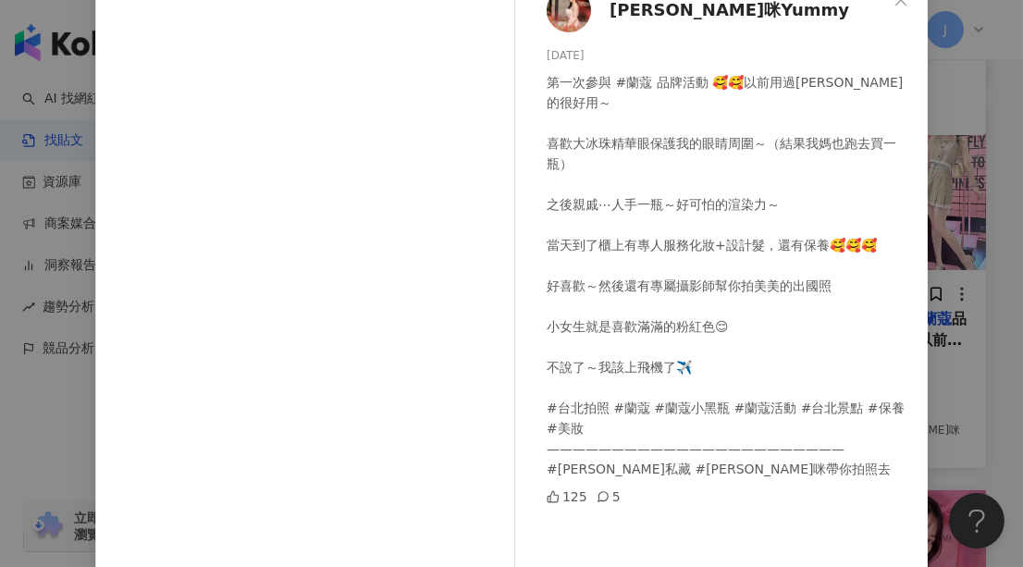
scroll to position [0, 0]
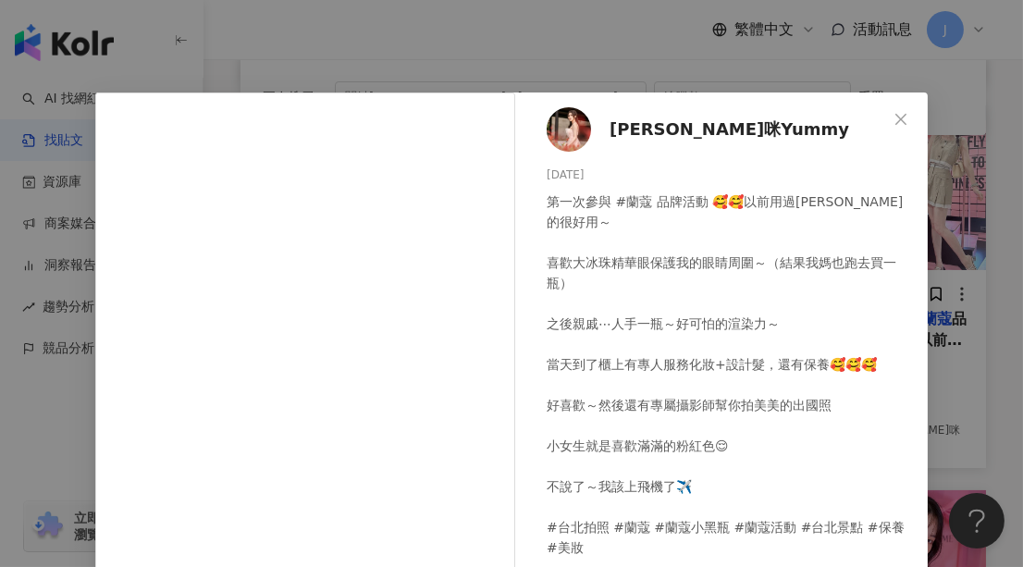
click at [650, 129] on span "胡喵咪Yummy" at bounding box center [730, 130] width 240 height 26
drag, startPoint x: 895, startPoint y: 114, endPoint x: 838, endPoint y: 157, distance: 72.0
click at [894, 116] on icon "close" at bounding box center [901, 119] width 15 height 15
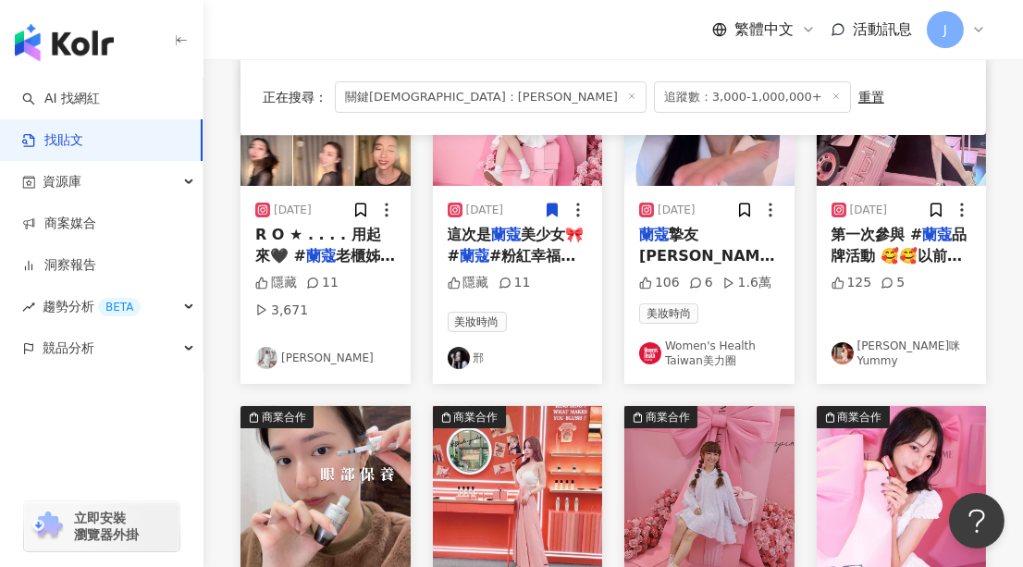
scroll to position [924, 0]
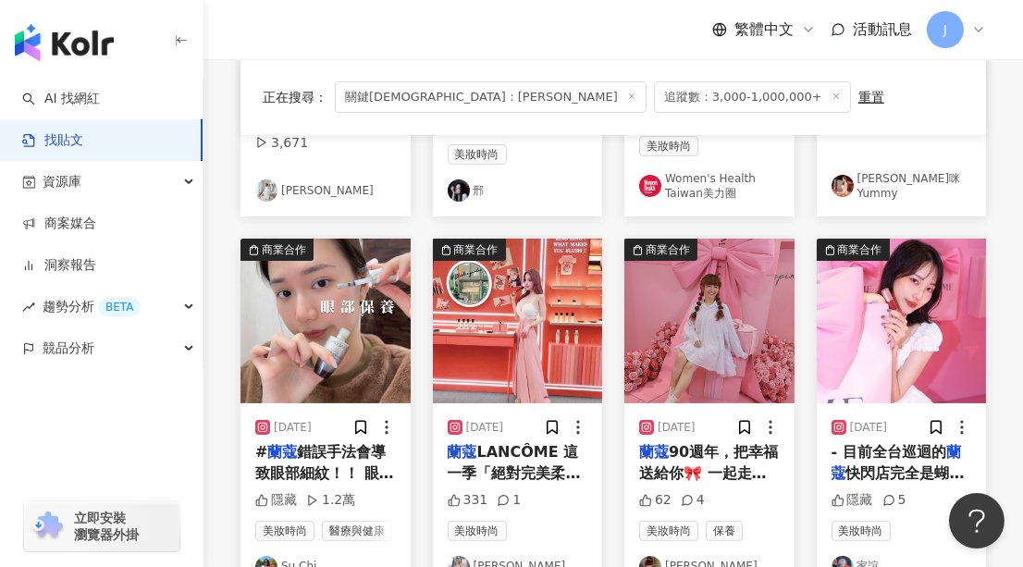
click at [496, 308] on img "button" at bounding box center [518, 321] width 170 height 165
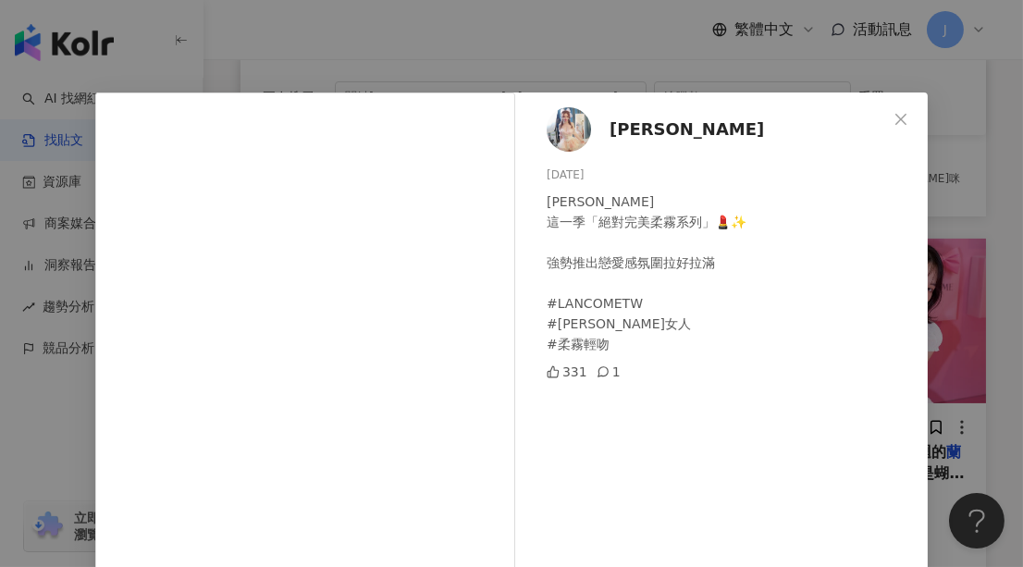
click at [626, 130] on span "米亞 ゆい" at bounding box center [687, 130] width 154 height 26
click at [898, 115] on icon "close" at bounding box center [900, 118] width 11 height 11
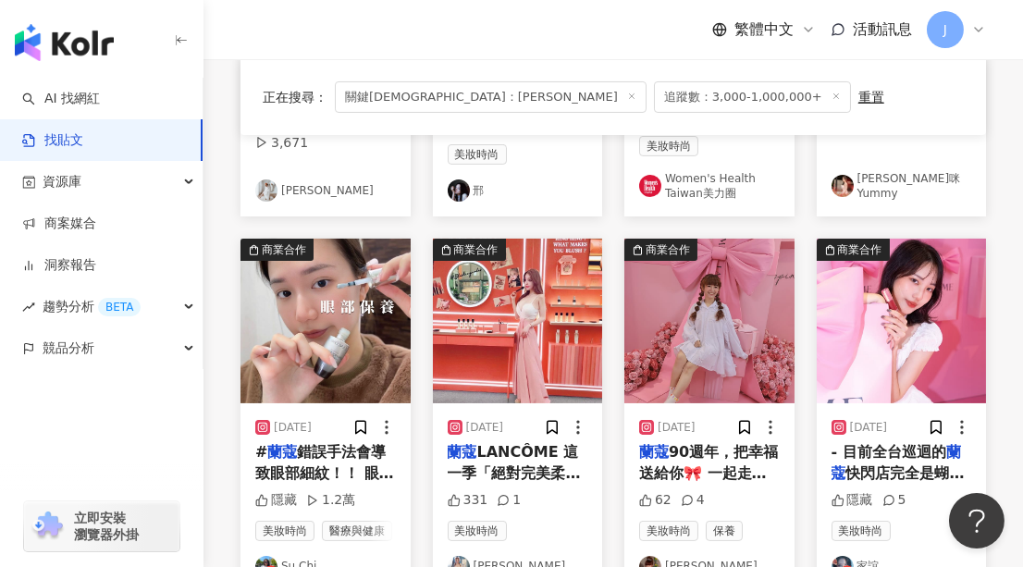
click at [706, 276] on img "button" at bounding box center [709, 321] width 170 height 165
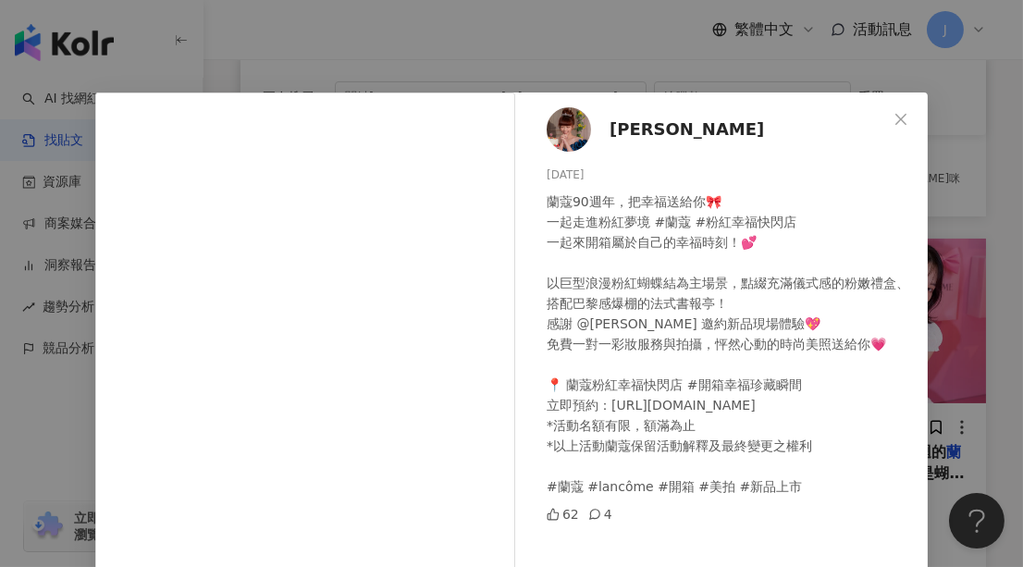
click at [625, 132] on span "陳夢琪" at bounding box center [687, 130] width 154 height 26
click at [907, 117] on span "Close" at bounding box center [900, 119] width 37 height 15
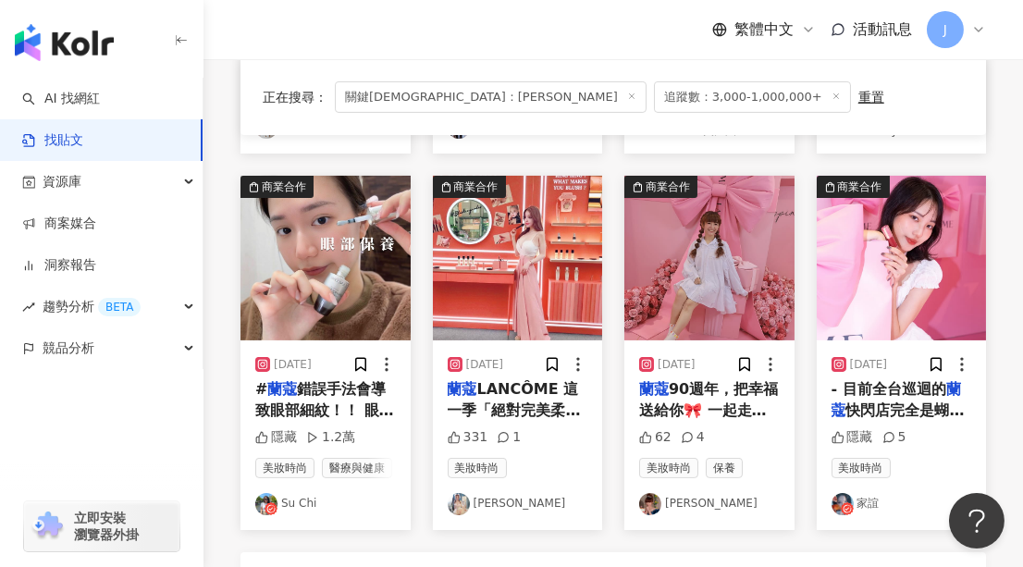
scroll to position [1092, 0]
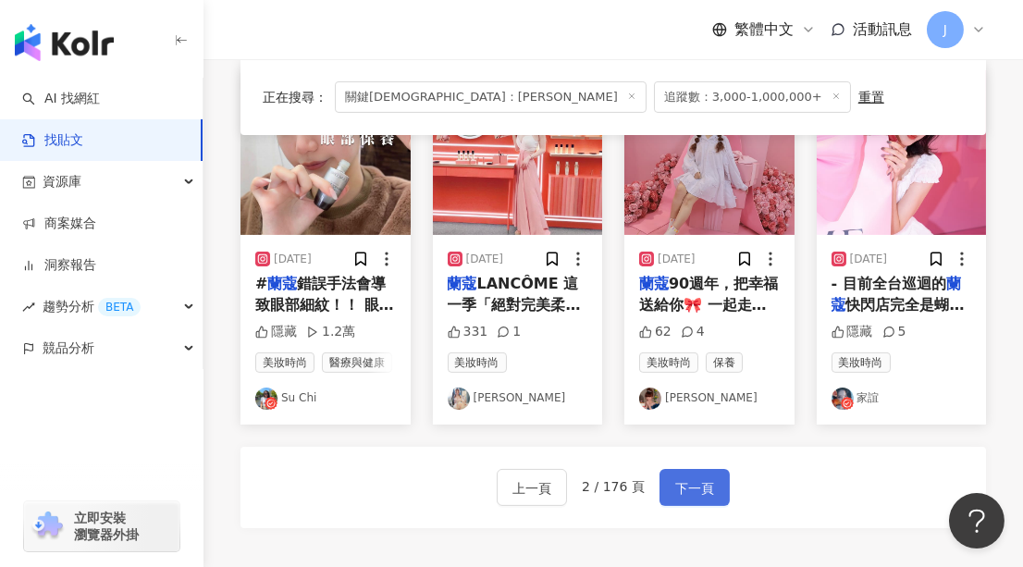
click at [688, 490] on button "下一頁" at bounding box center [694, 487] width 70 height 37
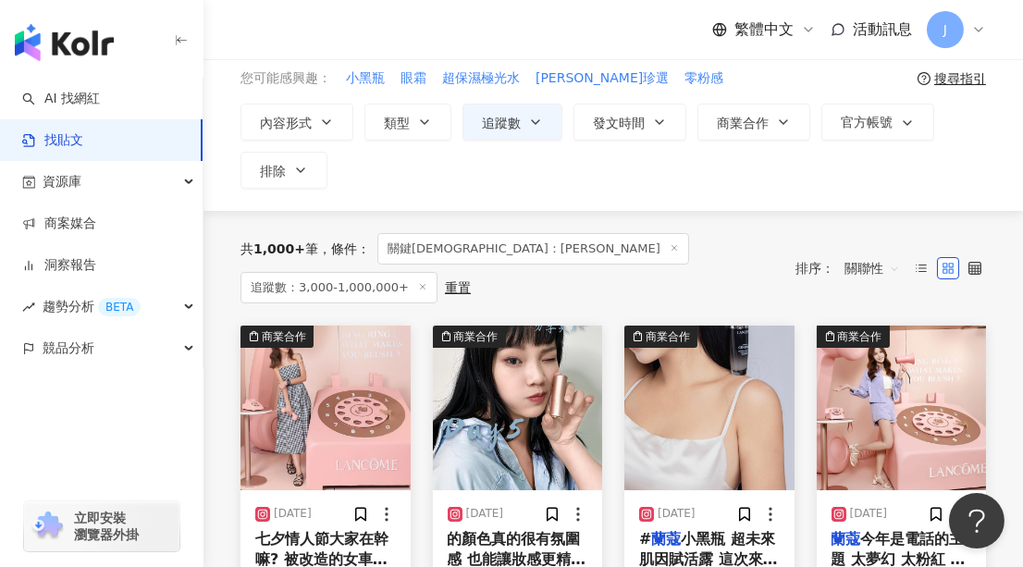
scroll to position [167, 0]
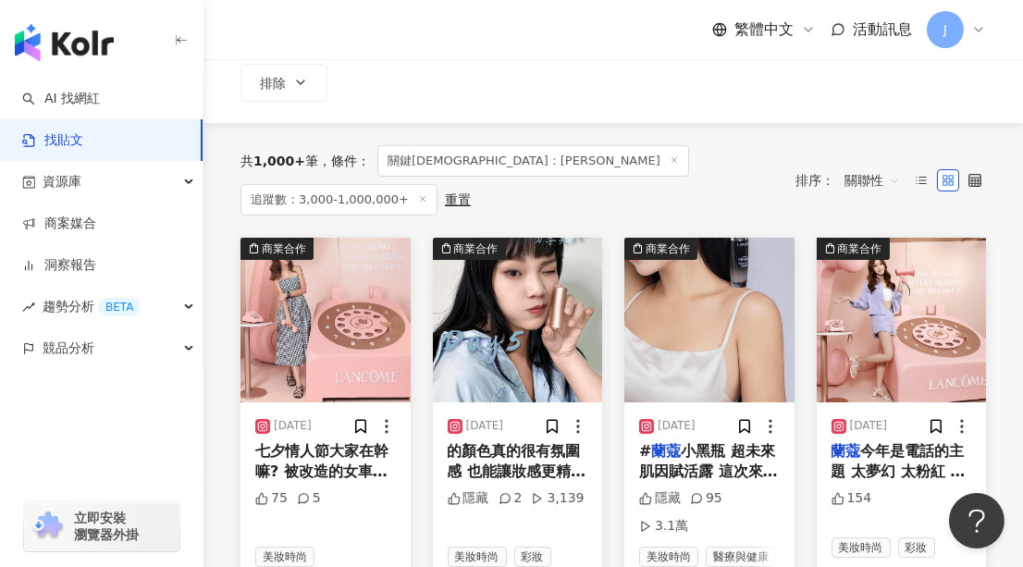
click at [292, 327] on img "button" at bounding box center [325, 320] width 170 height 165
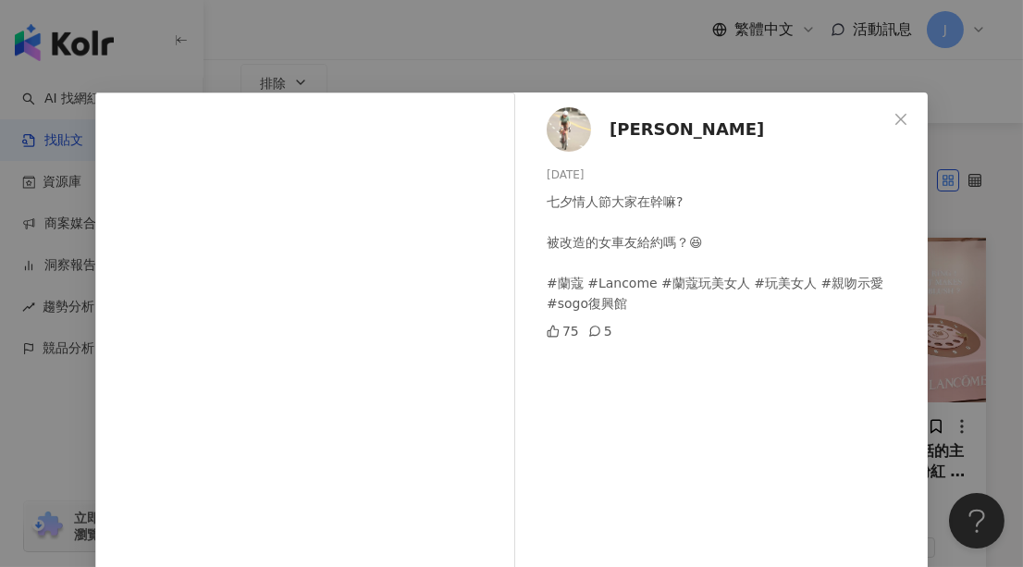
click at [598, 129] on div "Aya Lee 2024/8/10 七夕情人節大家在幹嘛? 被改造的女車友給約嗎？😆 #蘭蔻 #Lancome #蘭蔻玩美女人 #玩美女人 #親吻示愛 #so…" at bounding box center [725, 423] width 403 height 662
click at [620, 120] on span "Aya Lee" at bounding box center [687, 130] width 154 height 26
click at [884, 119] on span "Close" at bounding box center [900, 119] width 37 height 15
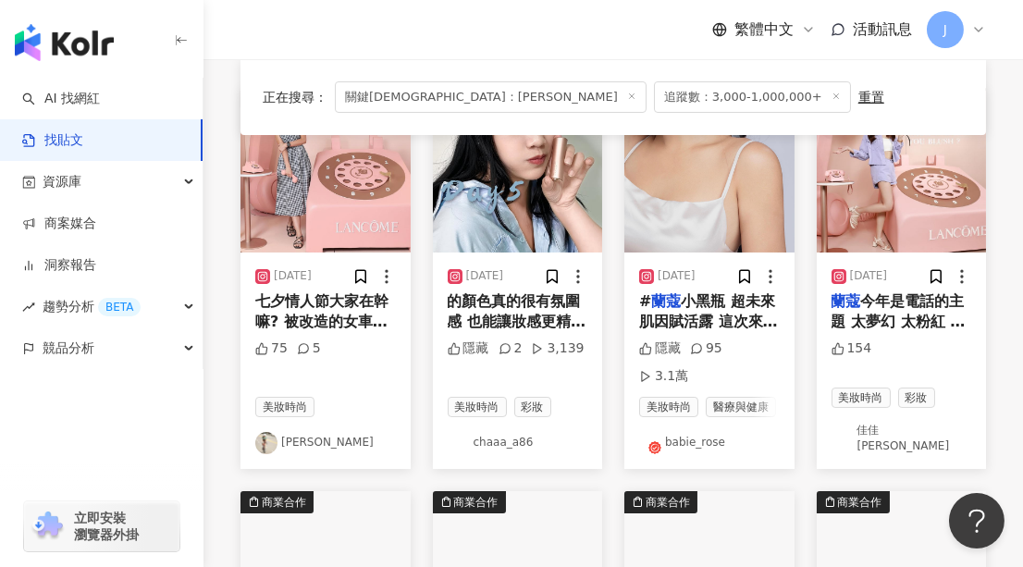
scroll to position [252, 0]
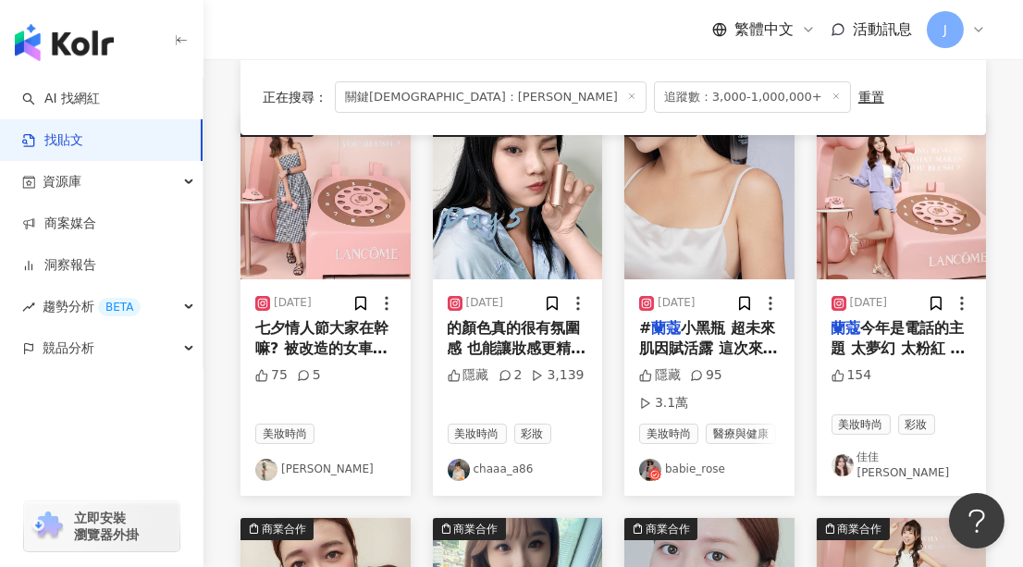
click at [887, 226] on img "button" at bounding box center [902, 197] width 170 height 165
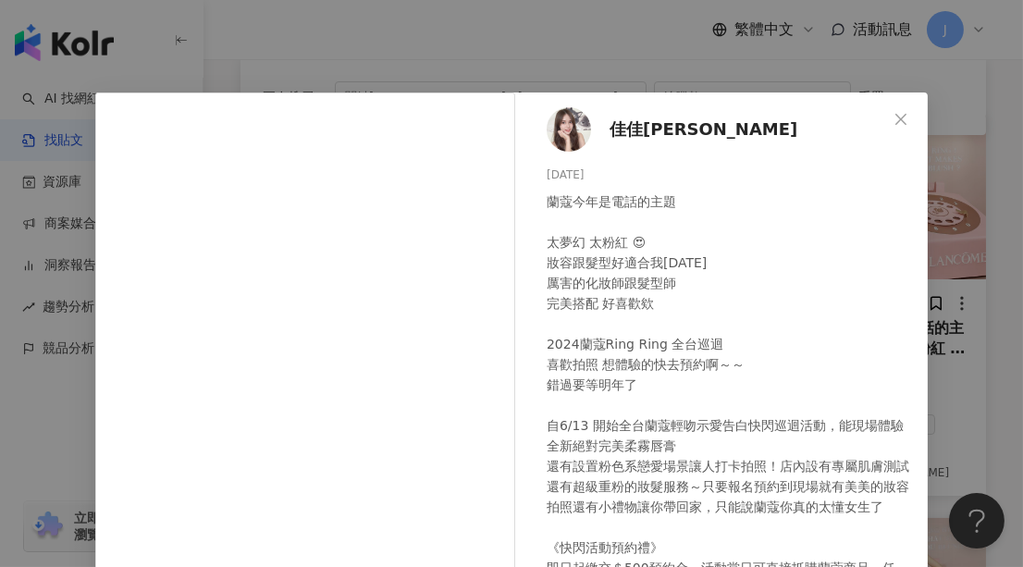
click at [629, 125] on span "佳佳Jia Jia" at bounding box center [704, 130] width 188 height 26
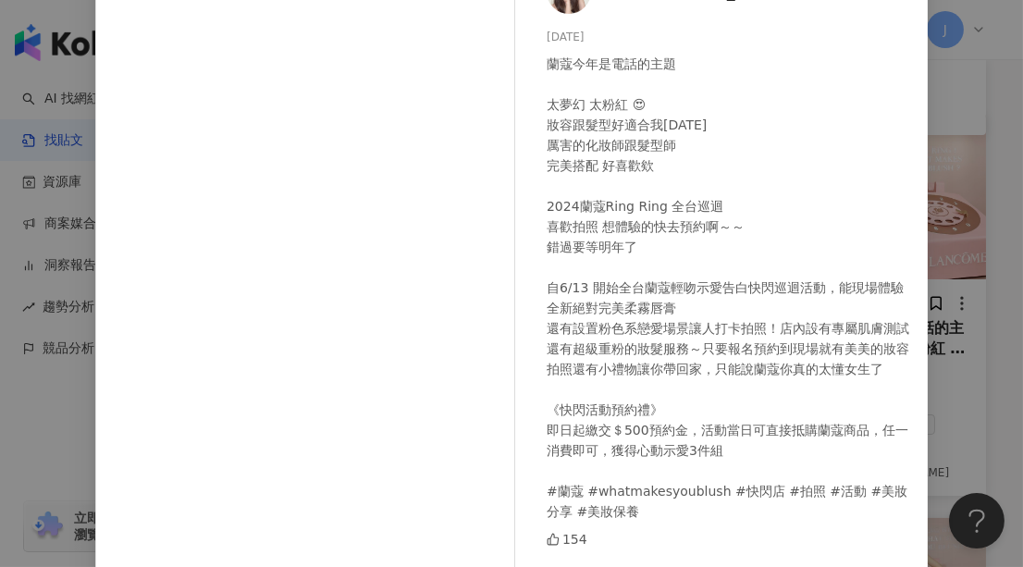
scroll to position [0, 0]
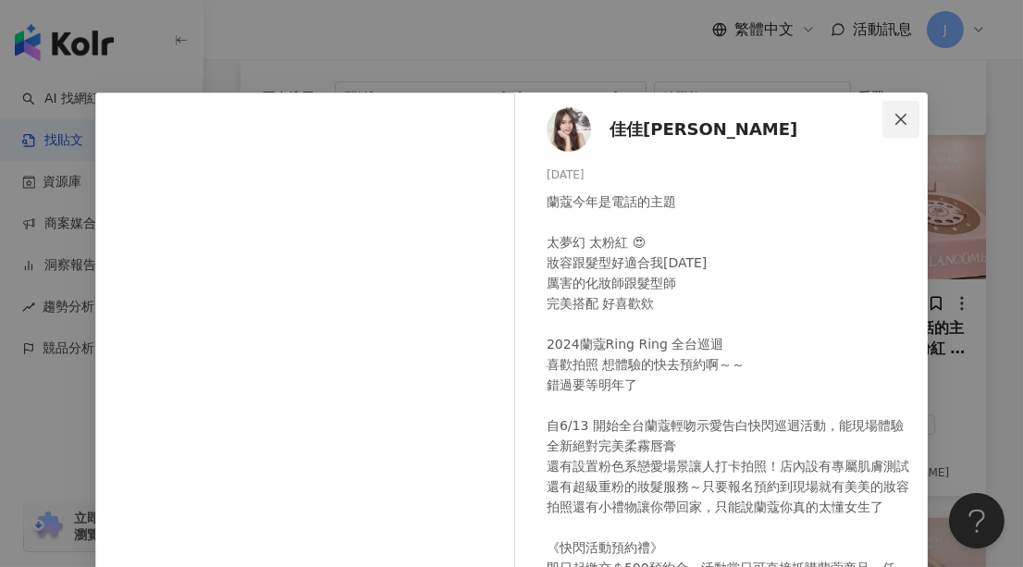
click at [895, 126] on button "Close" at bounding box center [900, 119] width 37 height 37
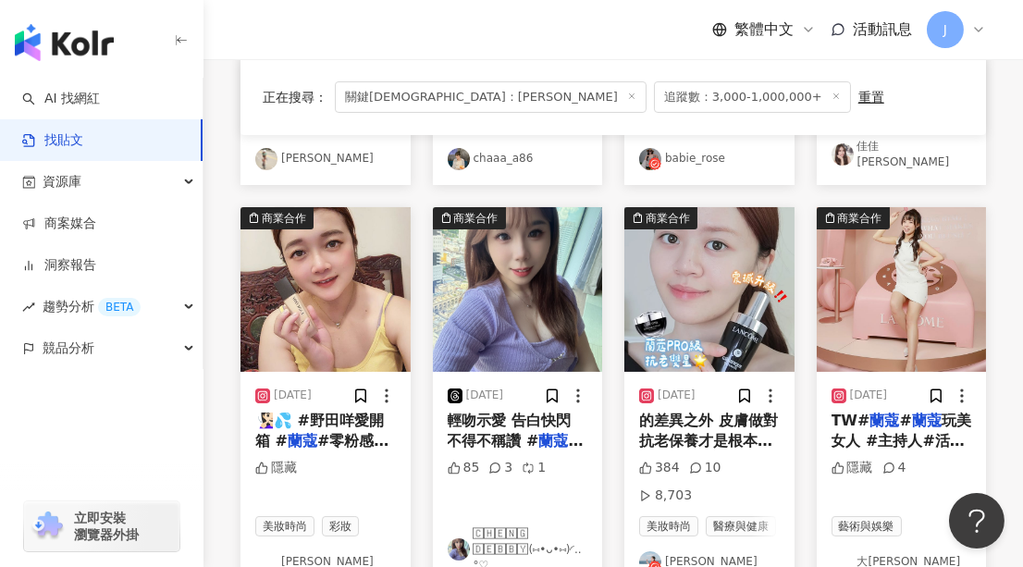
scroll to position [588, 0]
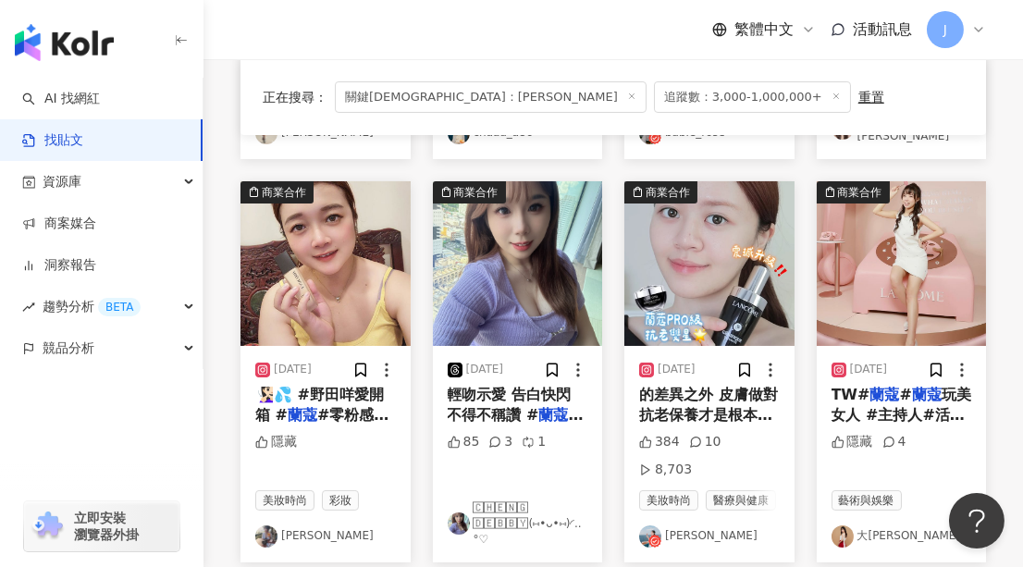
click at [495, 289] on img "button" at bounding box center [518, 263] width 170 height 165
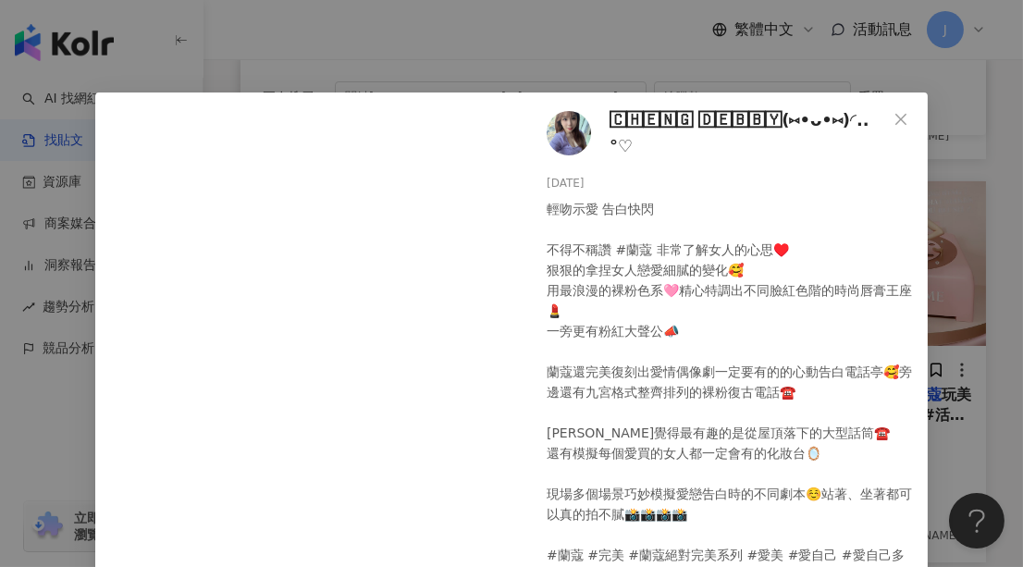
click at [572, 133] on img at bounding box center [569, 133] width 44 height 44
click at [894, 116] on icon "close" at bounding box center [901, 119] width 15 height 15
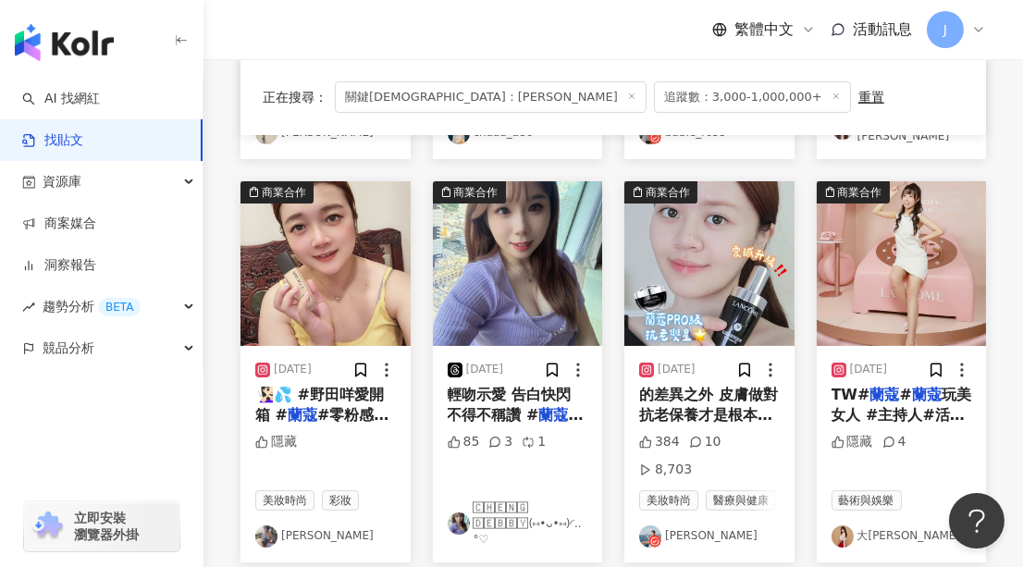
click at [694, 251] on img "button" at bounding box center [709, 263] width 170 height 165
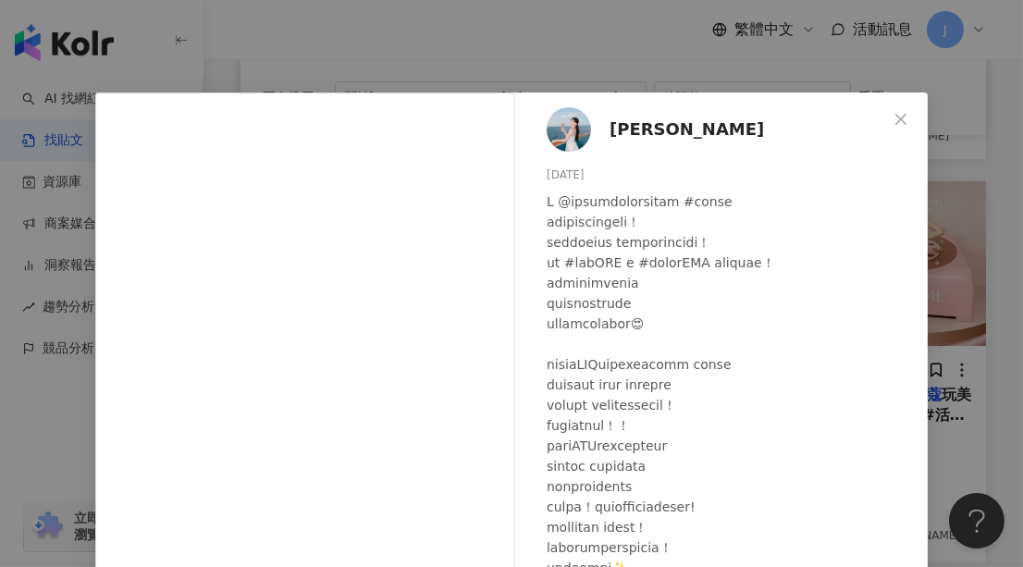
click at [612, 134] on span "陳莫" at bounding box center [687, 130] width 154 height 26
click at [886, 119] on span "Close" at bounding box center [900, 119] width 37 height 15
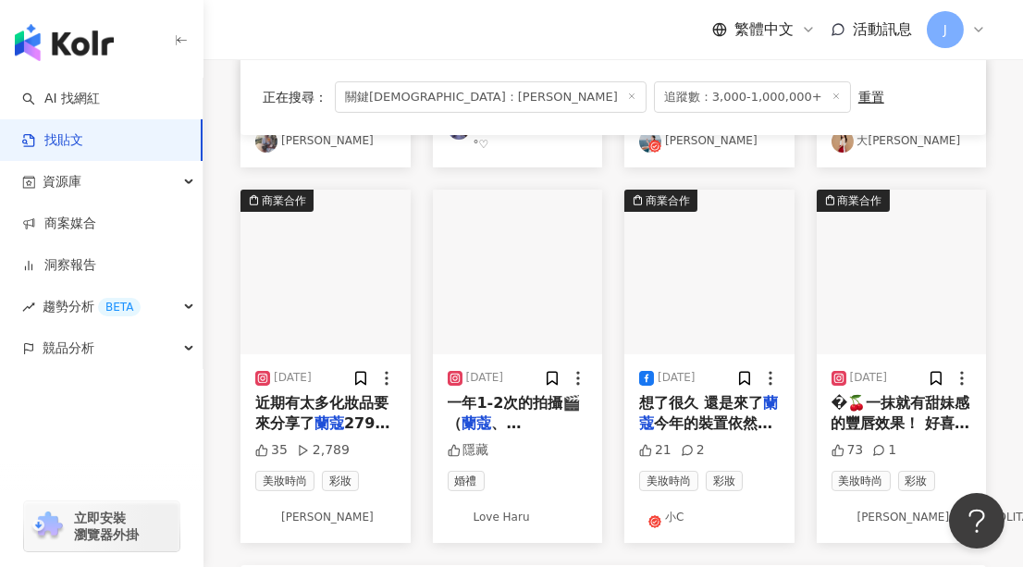
scroll to position [1008, 0]
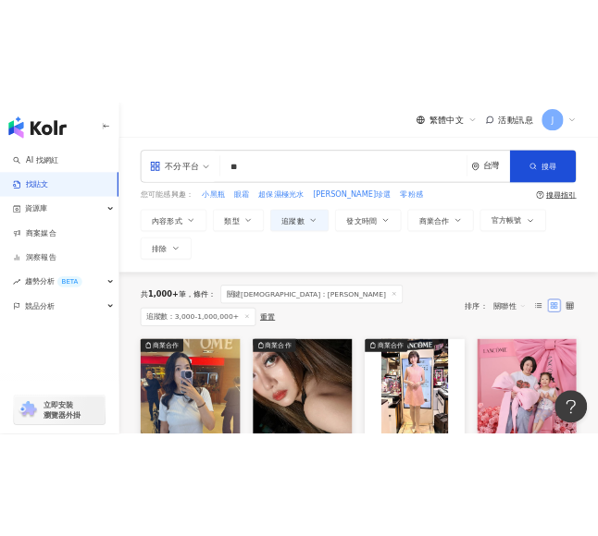
scroll to position [252, 0]
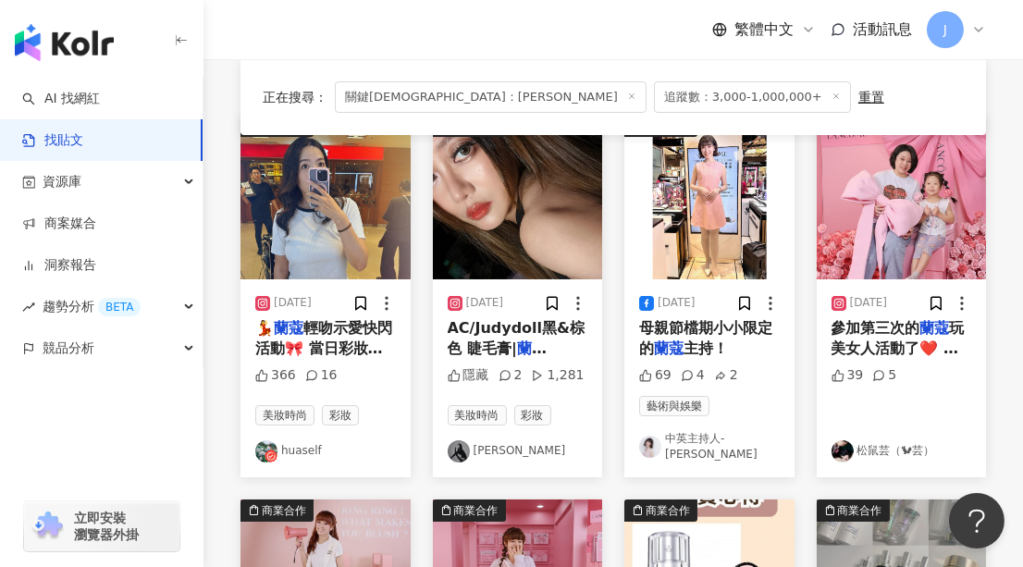
click at [344, 203] on img "button" at bounding box center [325, 197] width 170 height 165
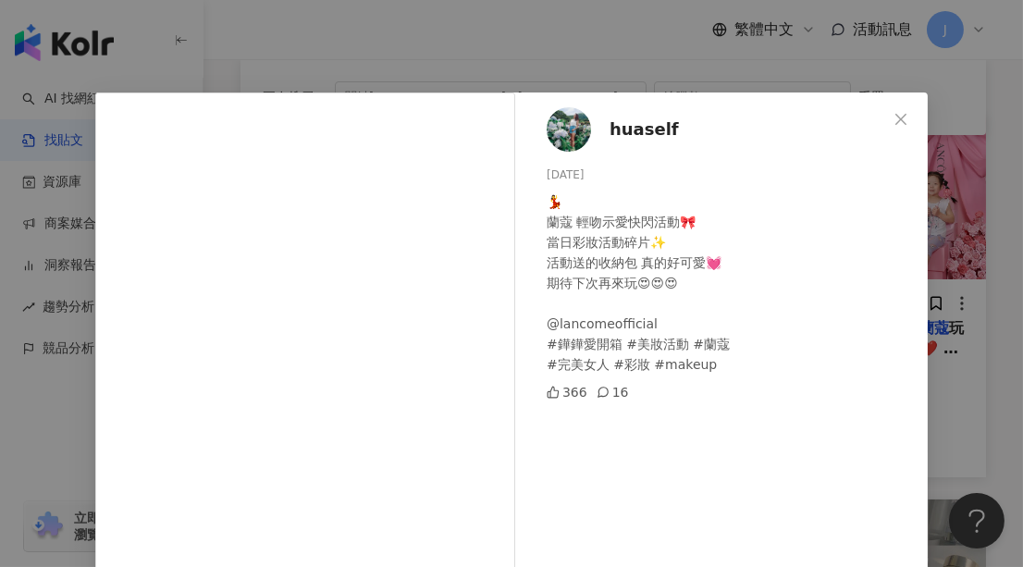
click at [616, 123] on span "huaself" at bounding box center [644, 130] width 69 height 26
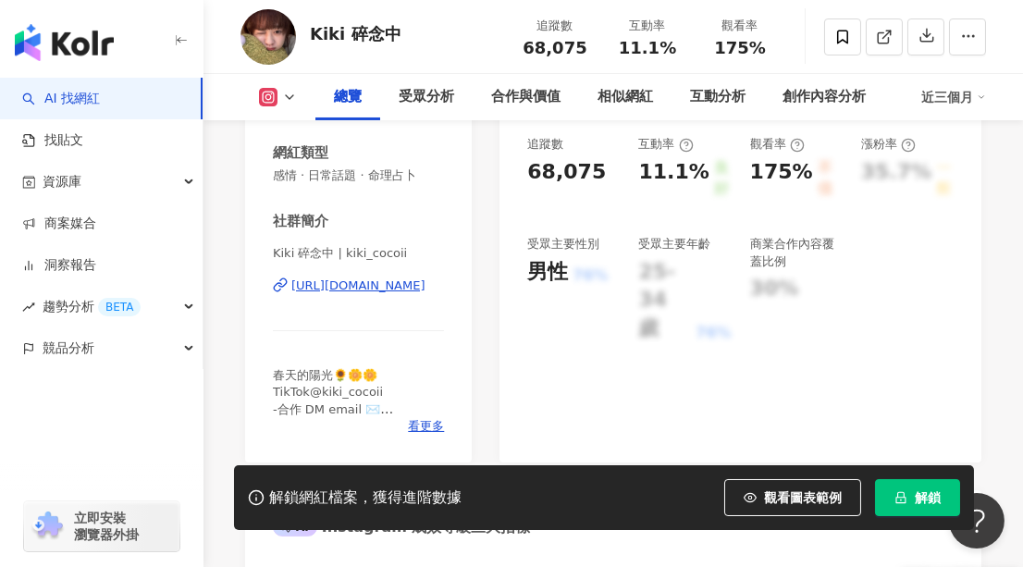
scroll to position [336, 0]
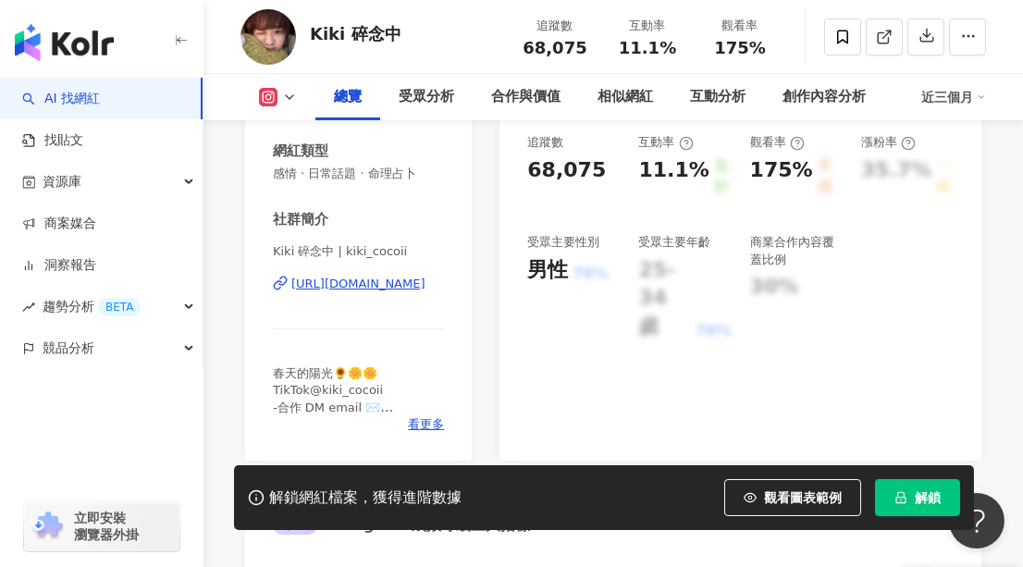
click at [384, 277] on div "https://www.instagram.com/kiki_cocoii/" at bounding box center [358, 284] width 134 height 17
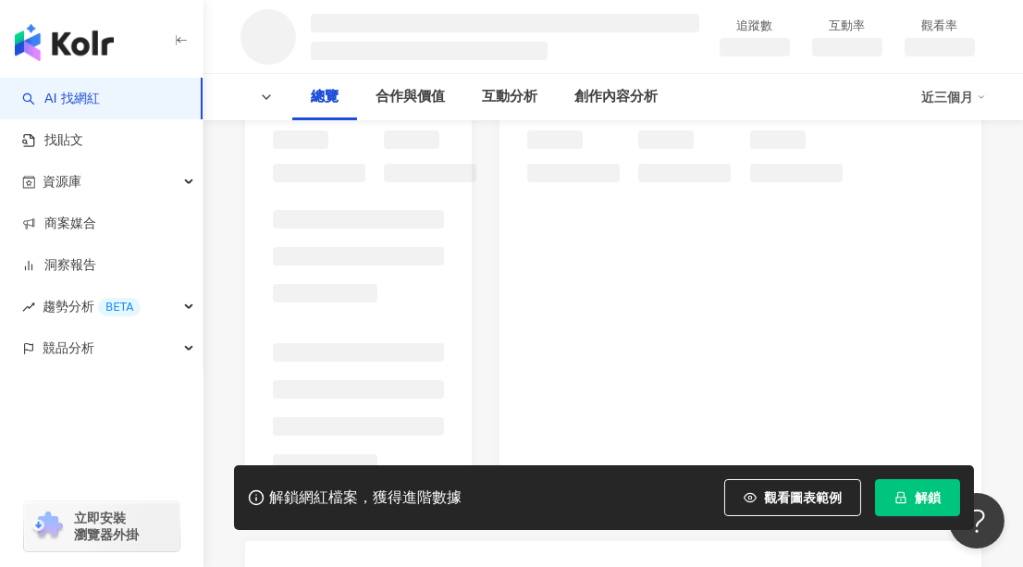
scroll to position [252, 0]
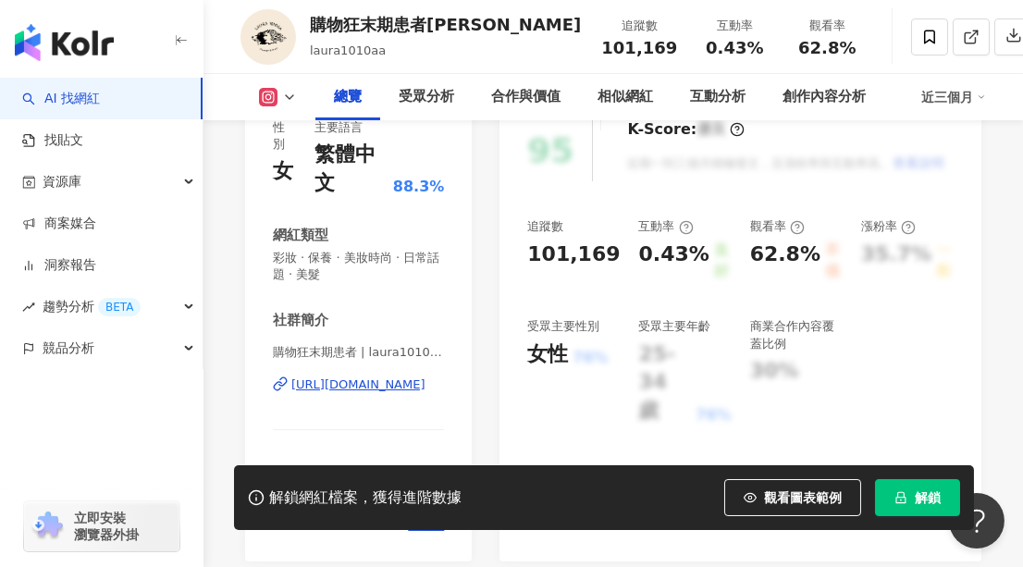
click at [362, 384] on div "https://www.instagram.com/laura1010aa/" at bounding box center [358, 384] width 134 height 17
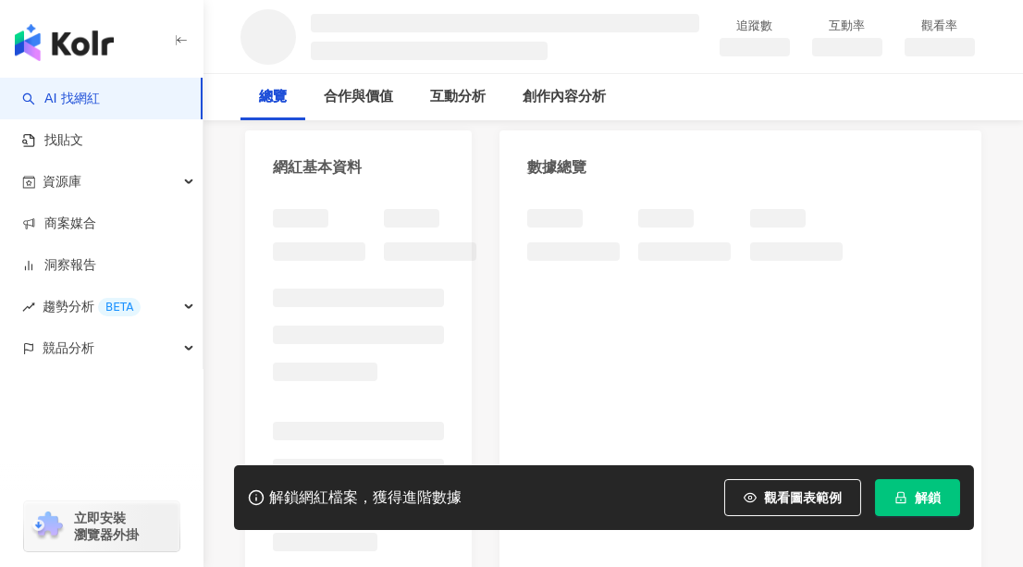
scroll to position [167, 0]
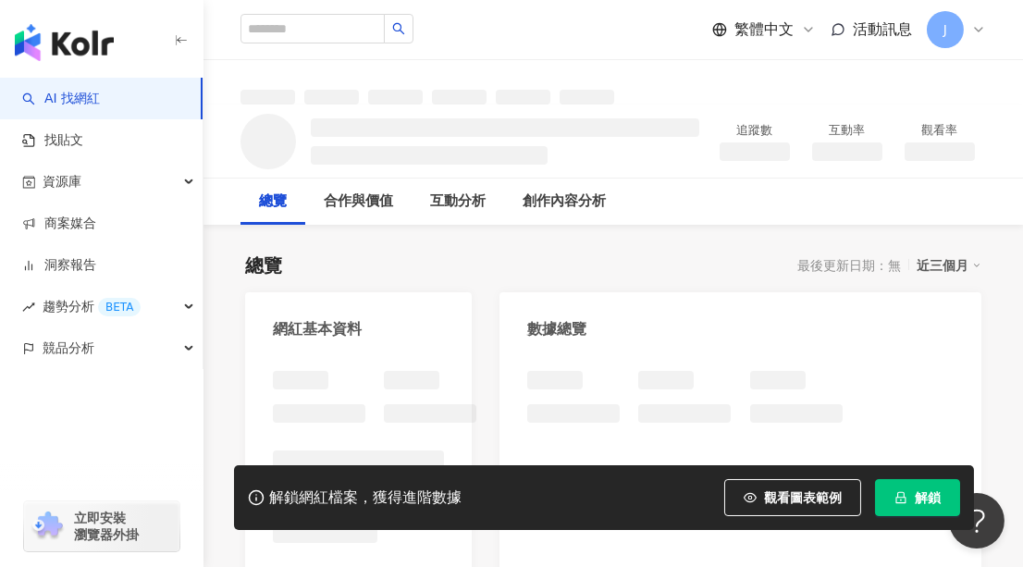
scroll to position [252, 0]
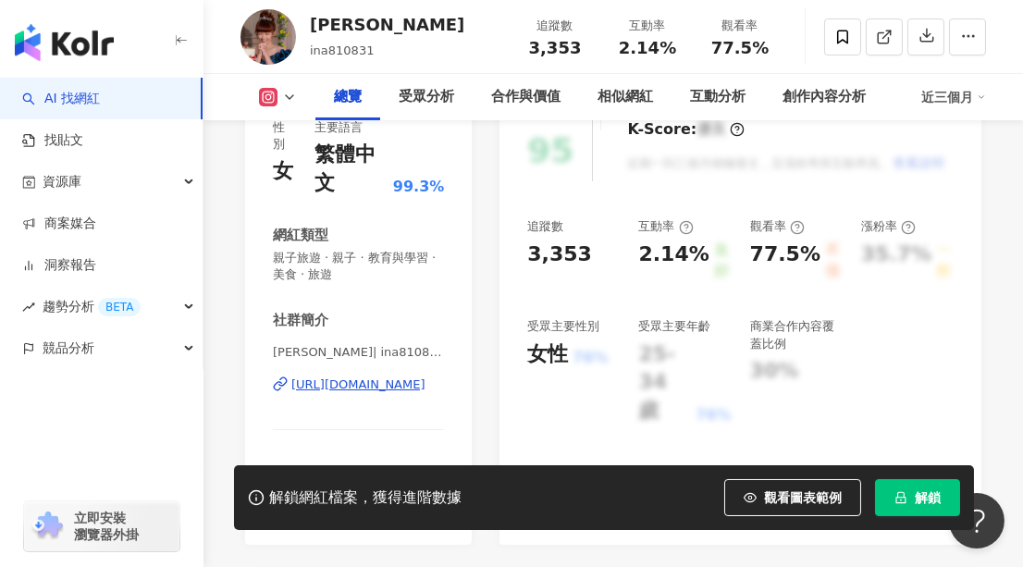
click at [400, 385] on div "https://www.instagram.com/ina810831/" at bounding box center [358, 384] width 134 height 17
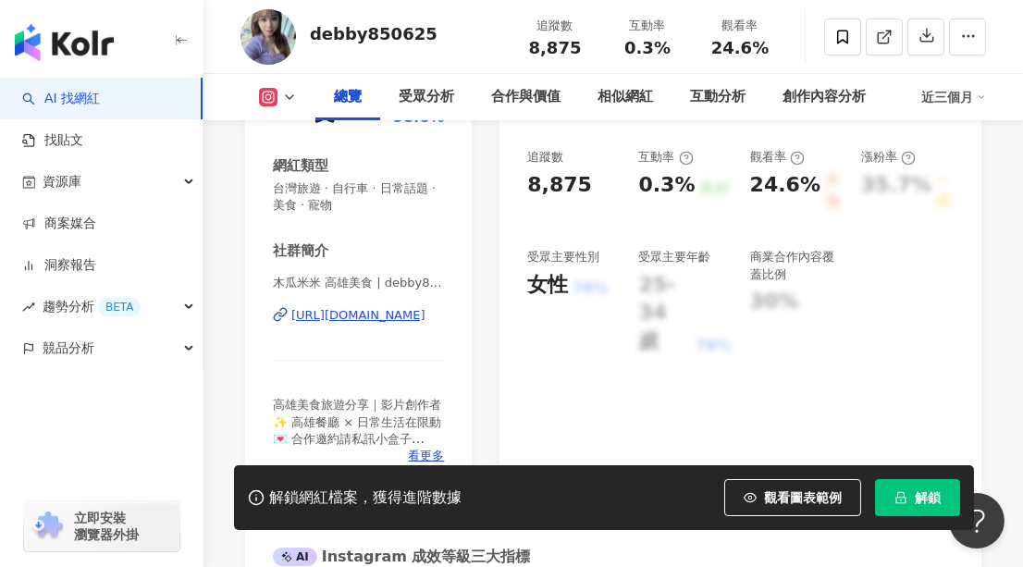
scroll to position [336, 0]
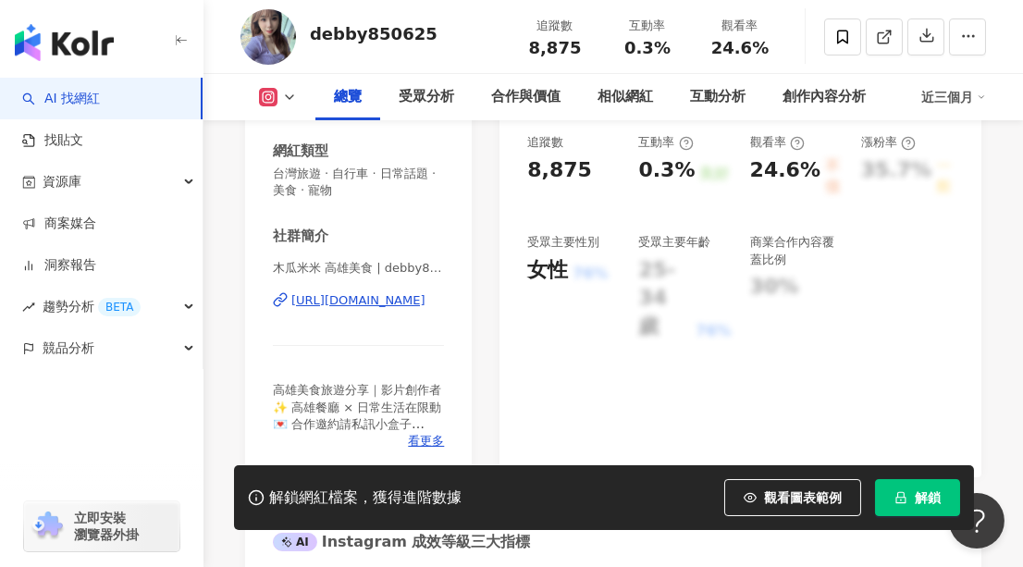
click at [395, 295] on div "https://www.instagram.com/debby850625/" at bounding box center [358, 300] width 134 height 17
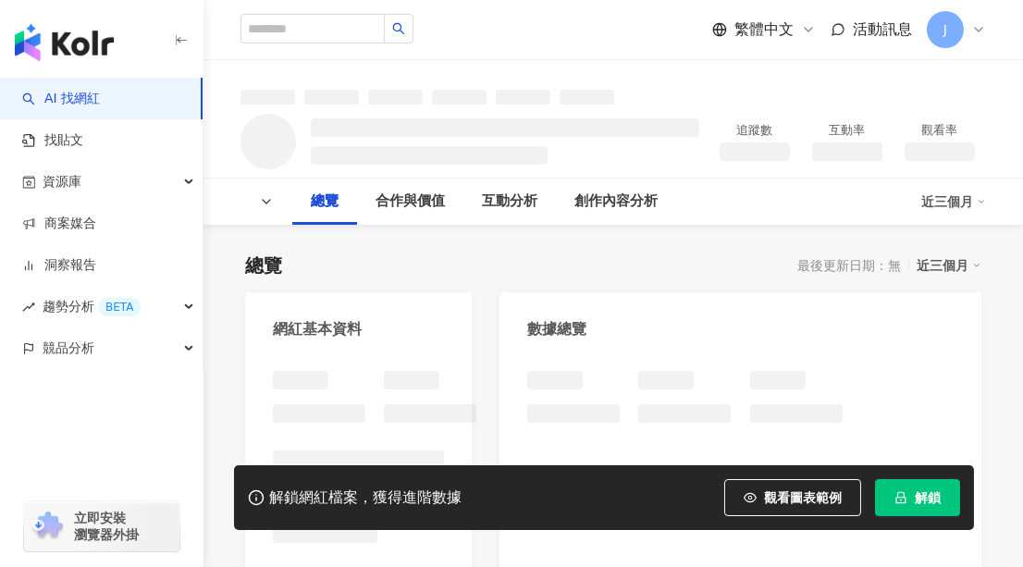
scroll to position [336, 0]
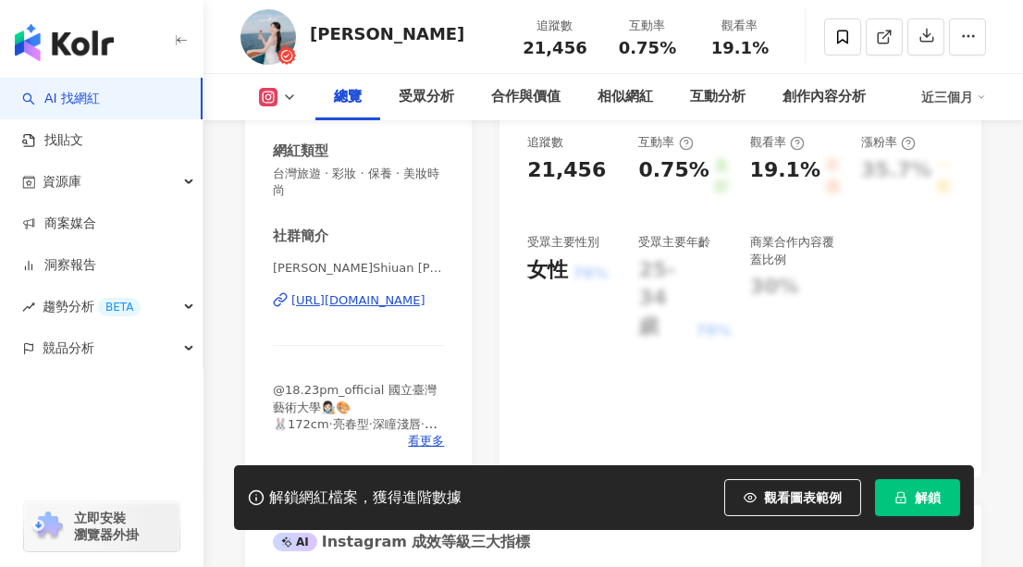
scroll to position [326, 0]
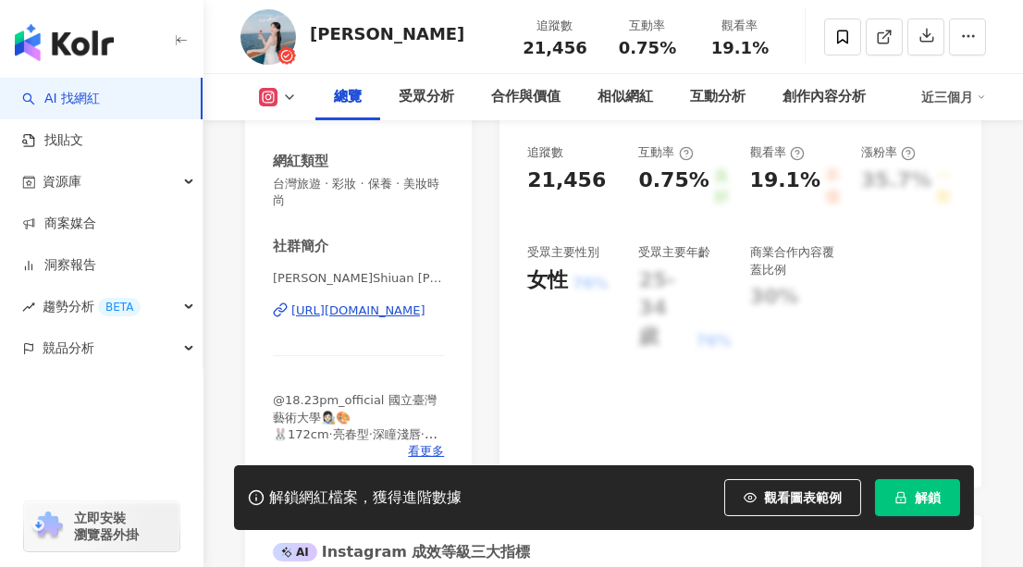
click at [395, 317] on div "[URL][DOMAIN_NAME]" at bounding box center [358, 310] width 134 height 17
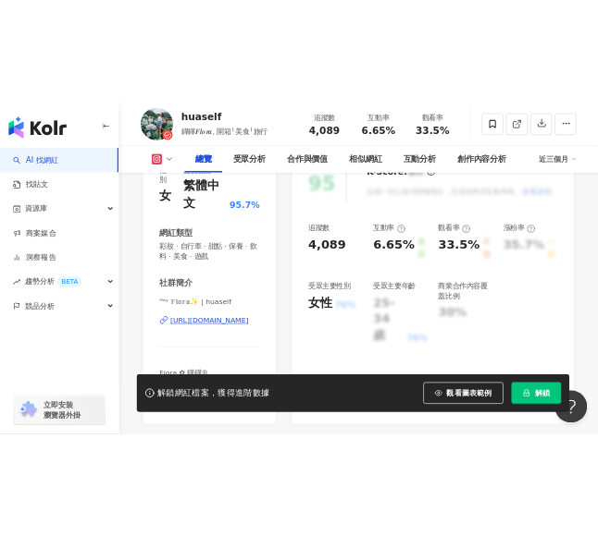
scroll to position [420, 0]
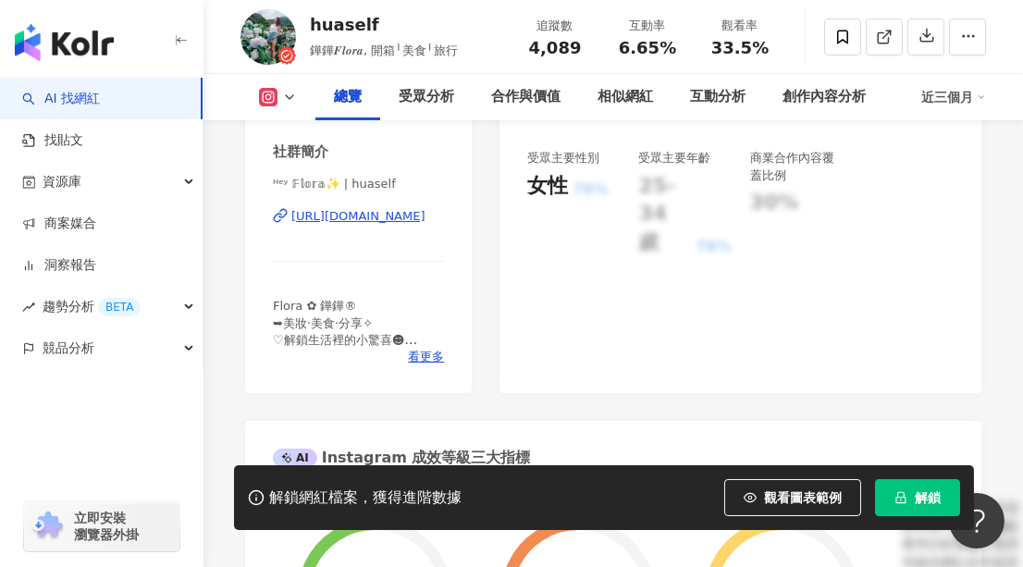
click at [418, 213] on div "[URL][DOMAIN_NAME]" at bounding box center [358, 216] width 134 height 17
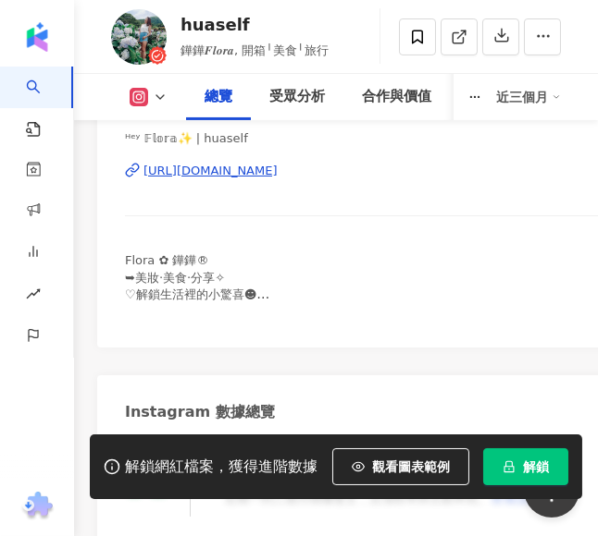
click at [391, 256] on div "Flora ✿ 鏵鏵® ➥美妝·美食·分享✧ ♡解鎖生活裡的小驚喜☻ 📪合作信箱 [EMAIL_ADDRESS][DOMAIN_NAME]" at bounding box center [416, 278] width 583 height 51
